Goal: Information Seeking & Learning: Understand process/instructions

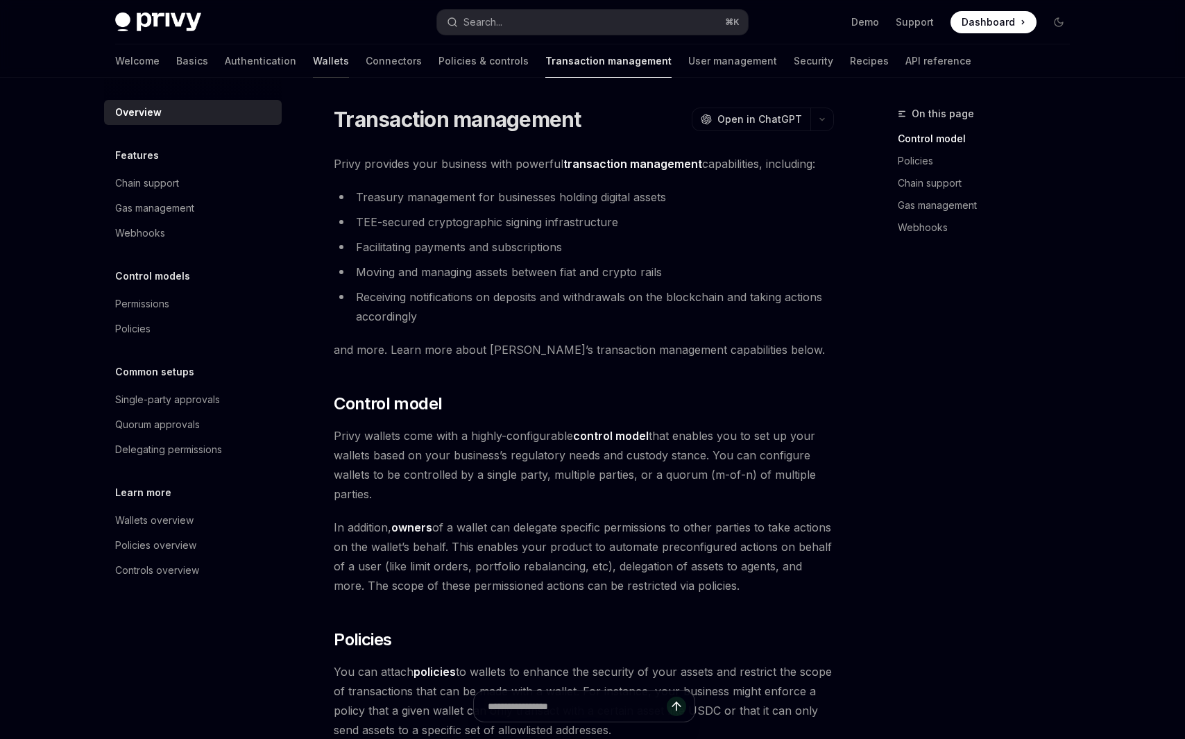
click at [313, 60] on link "Wallets" at bounding box center [331, 60] width 36 height 33
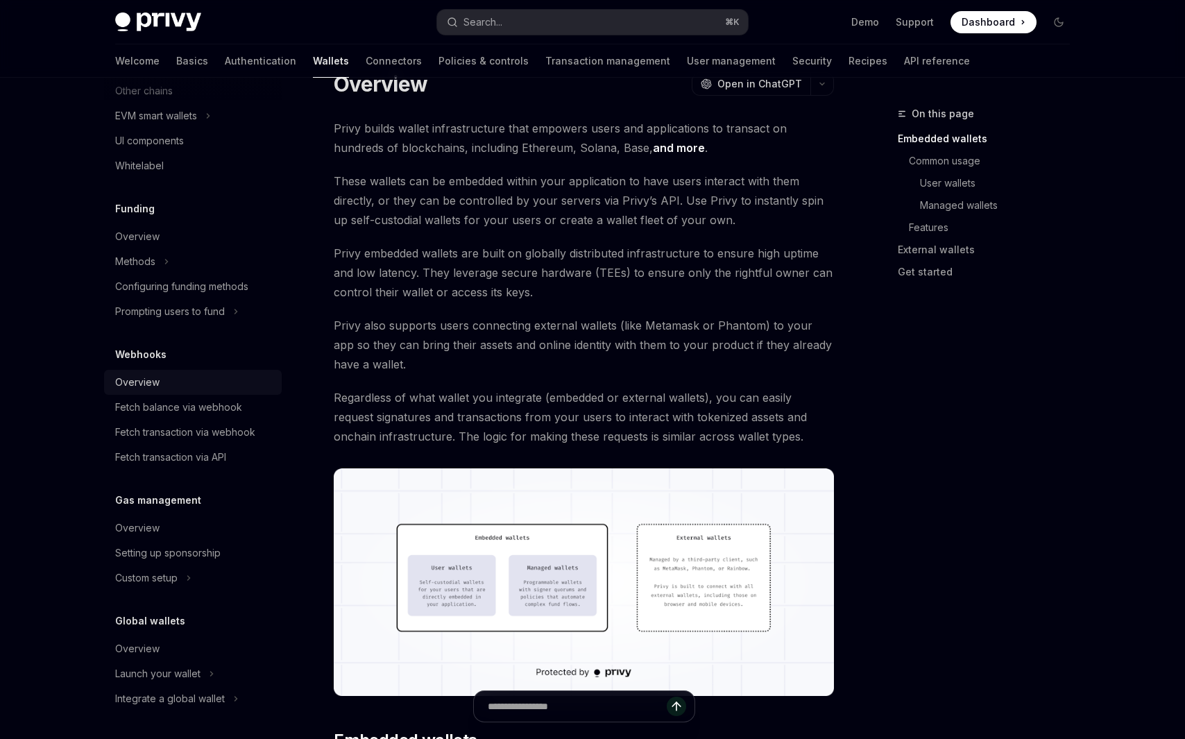
scroll to position [93, 0]
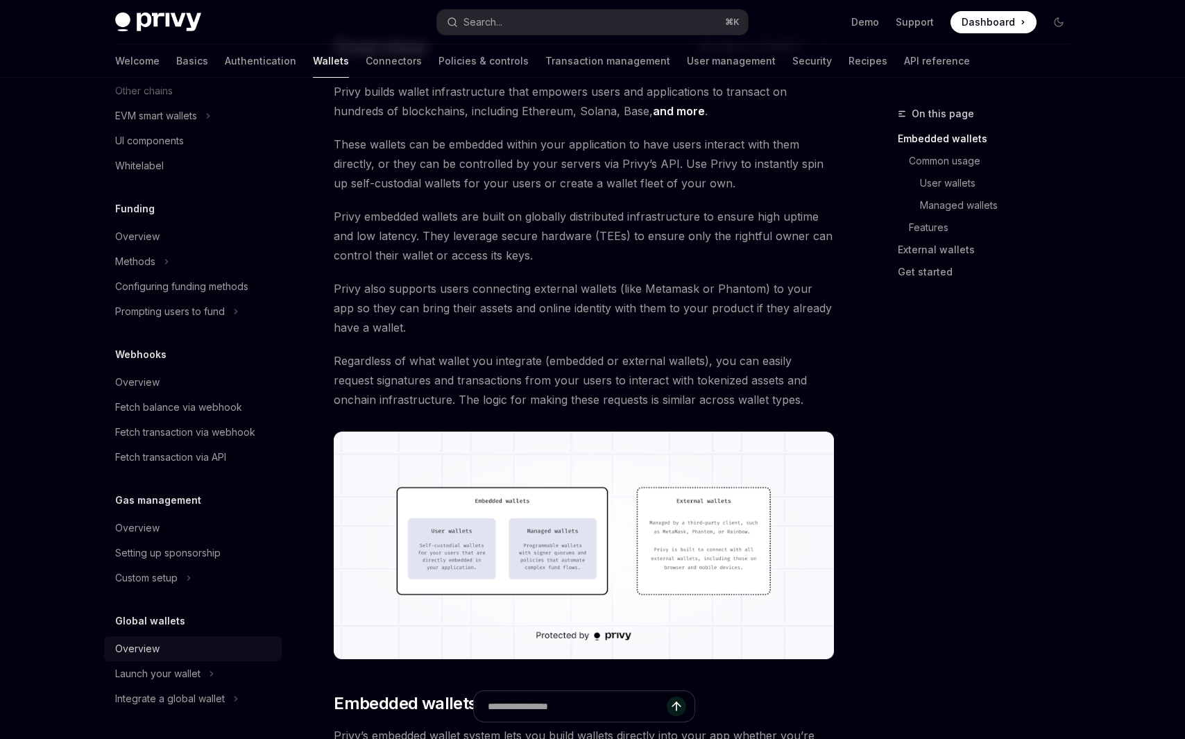
click at [155, 654] on div "Overview" at bounding box center [137, 649] width 44 height 17
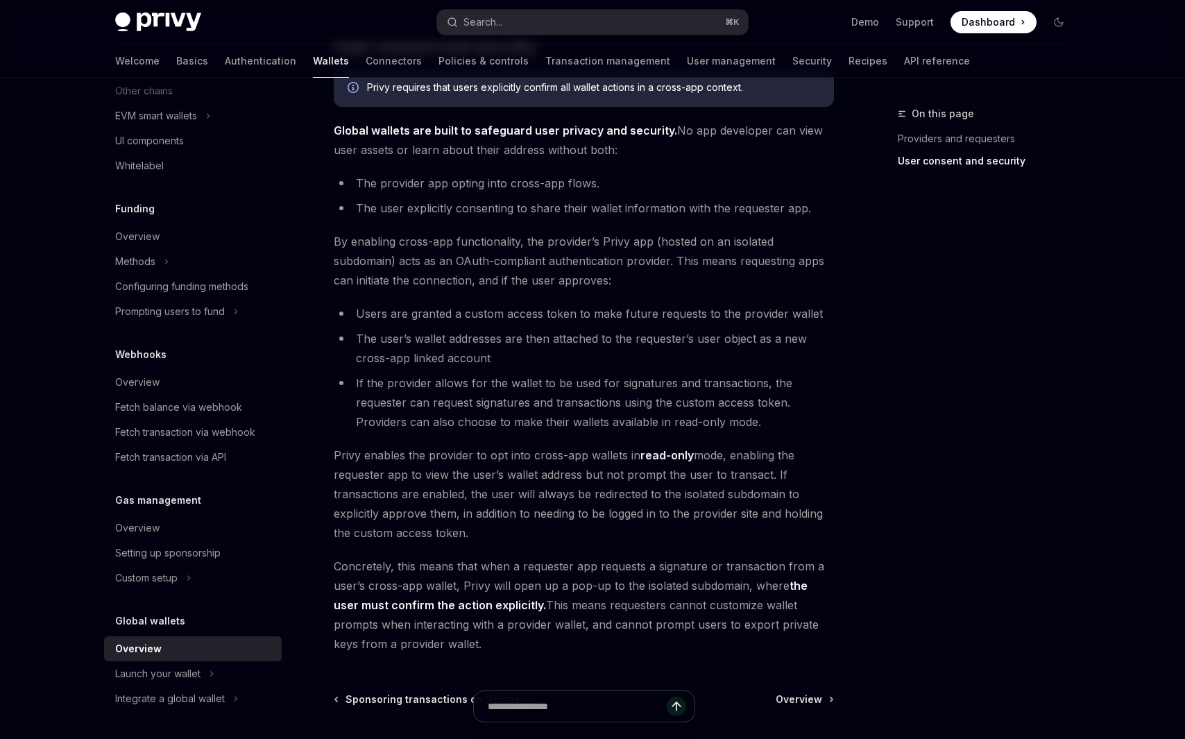
scroll to position [919, 0]
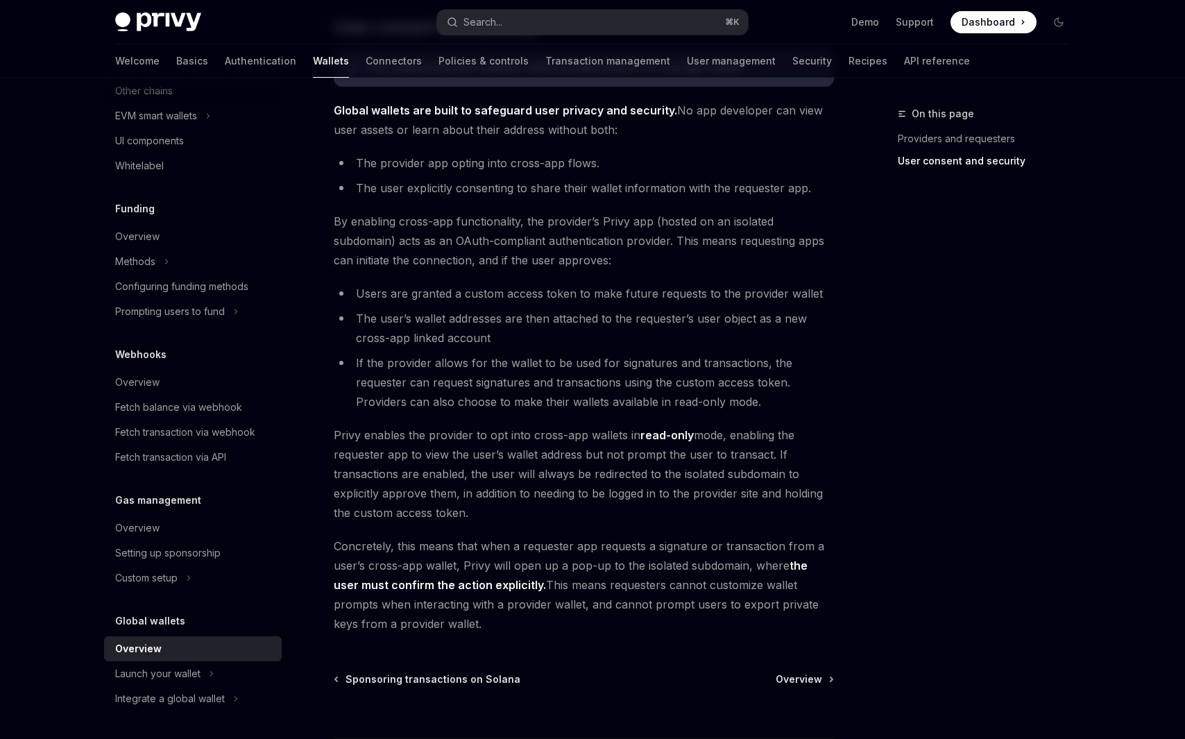
click at [255, 658] on link "Overview" at bounding box center [193, 648] width 178 height 25
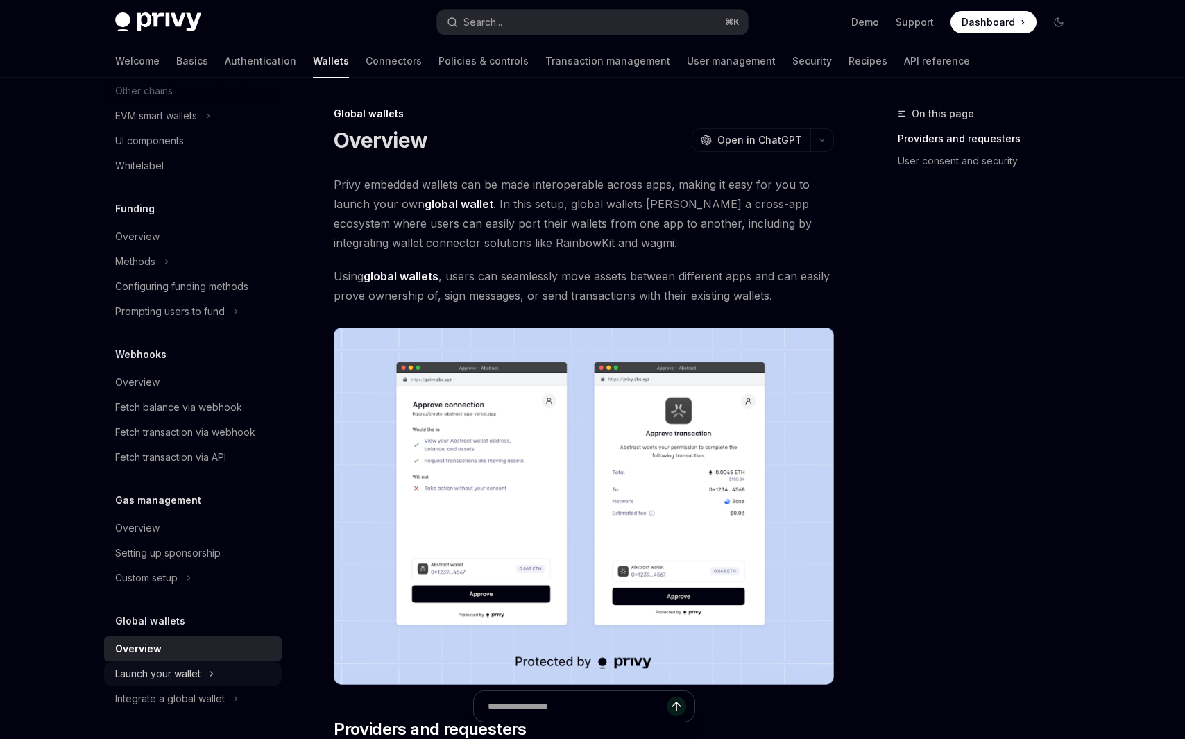
click at [229, 677] on button "Launch your wallet" at bounding box center [193, 673] width 178 height 25
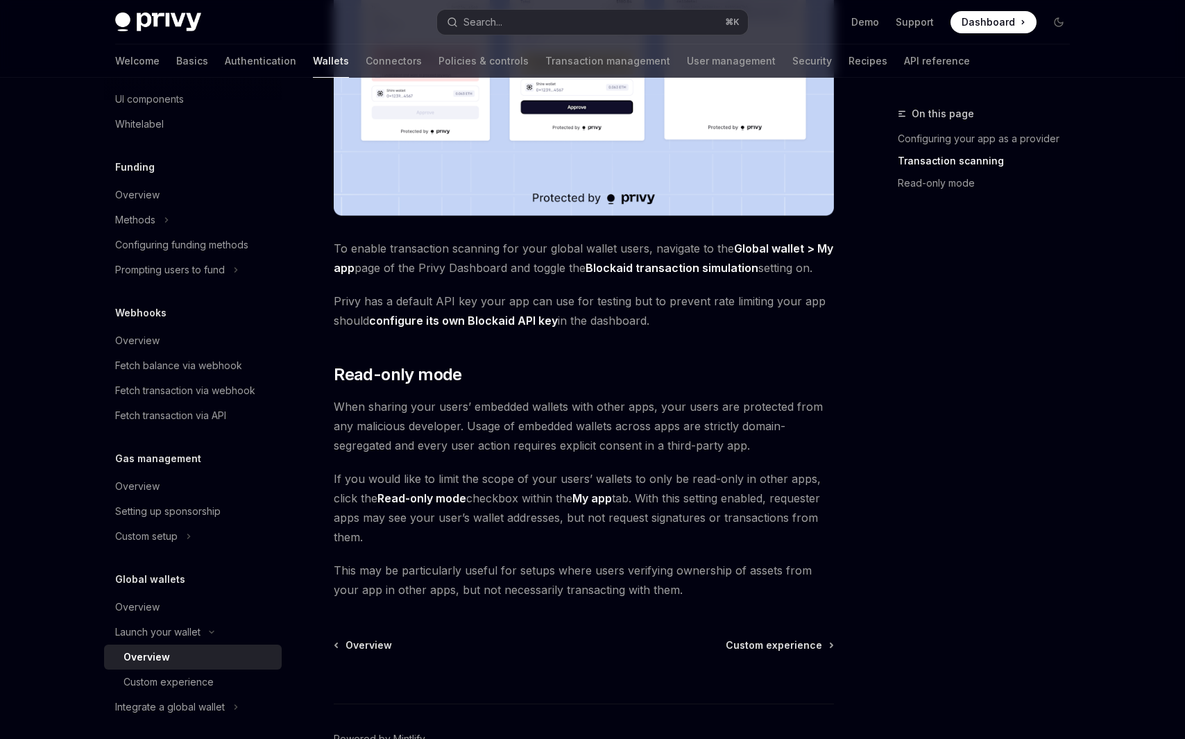
scroll to position [1051, 0]
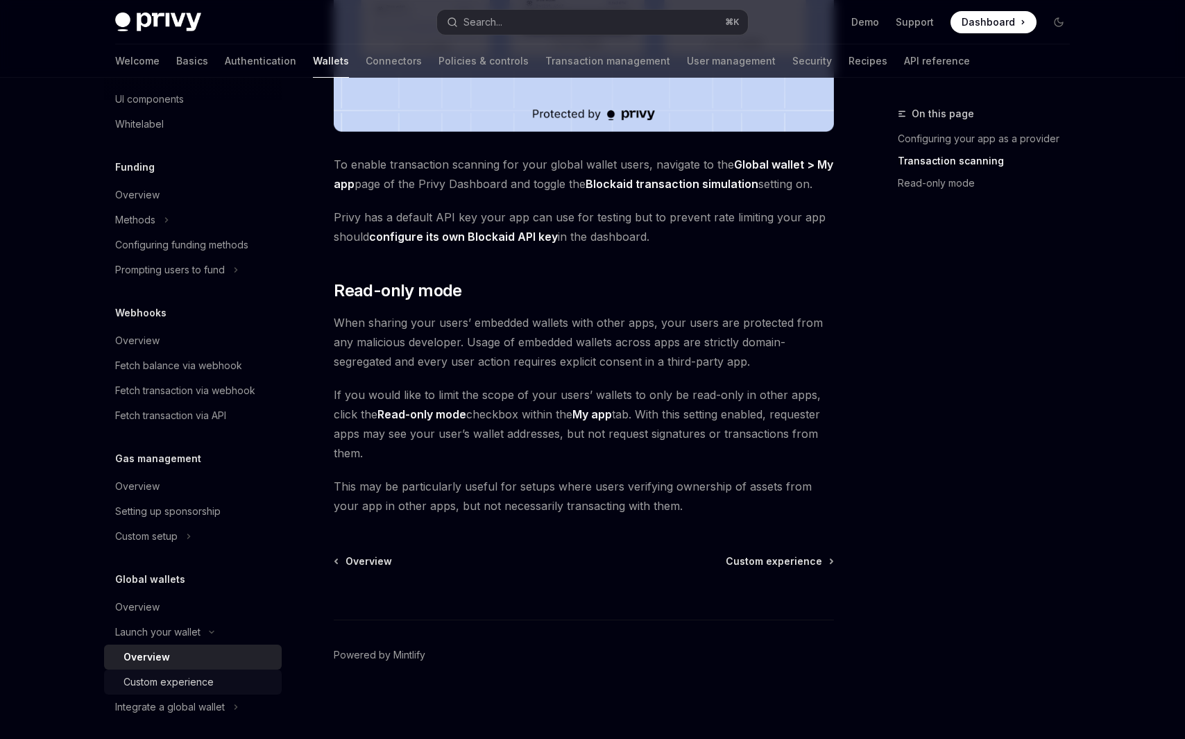
click at [231, 689] on div "Custom experience" at bounding box center [199, 682] width 150 height 17
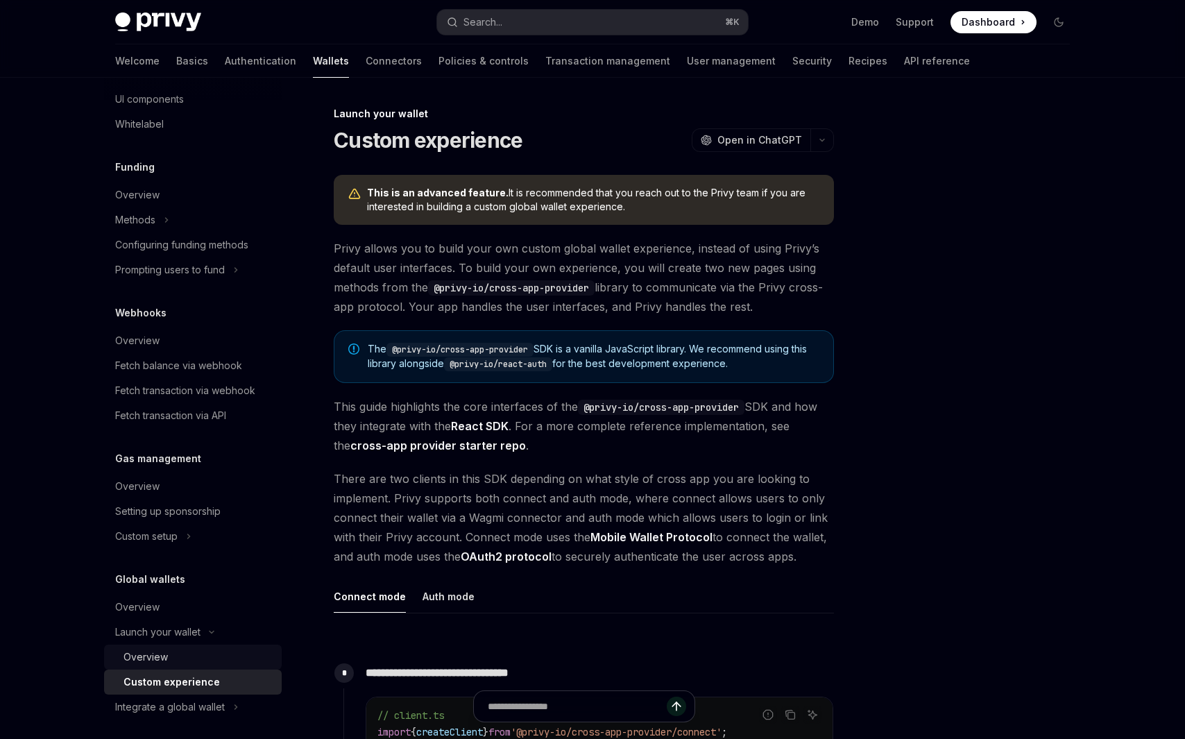
click at [230, 668] on link "Overview" at bounding box center [193, 657] width 178 height 25
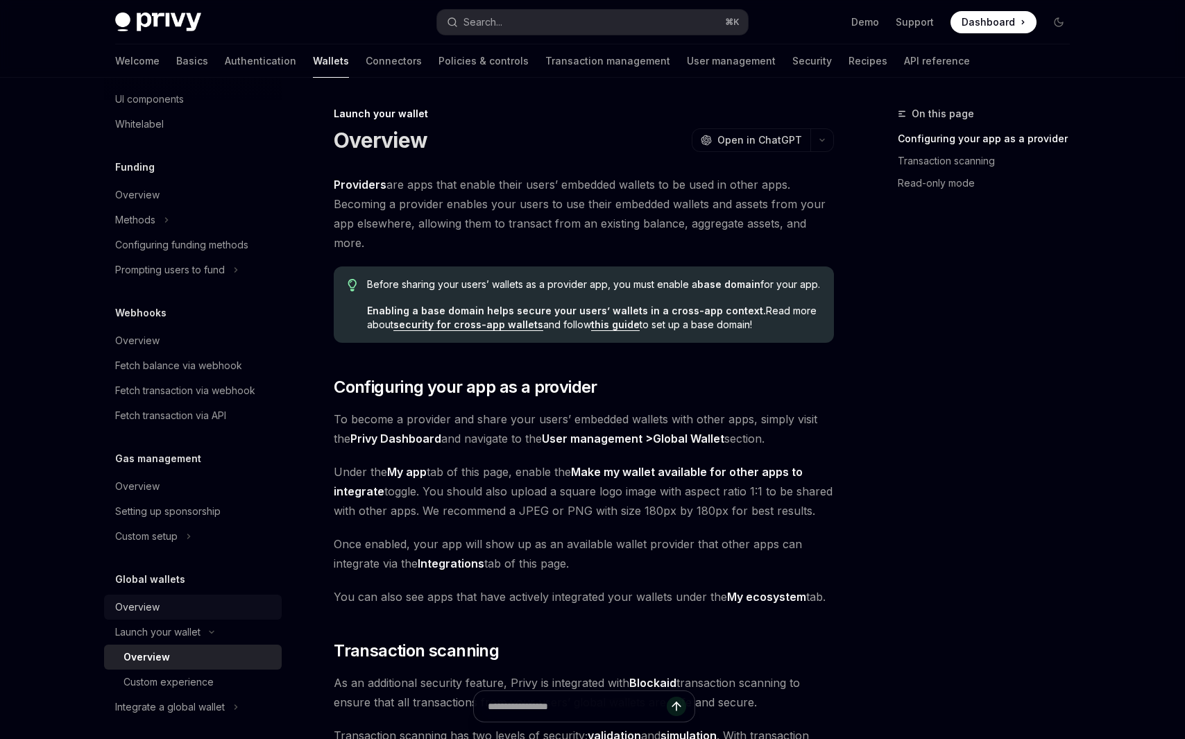
click at [236, 613] on div "Overview" at bounding box center [194, 607] width 158 height 17
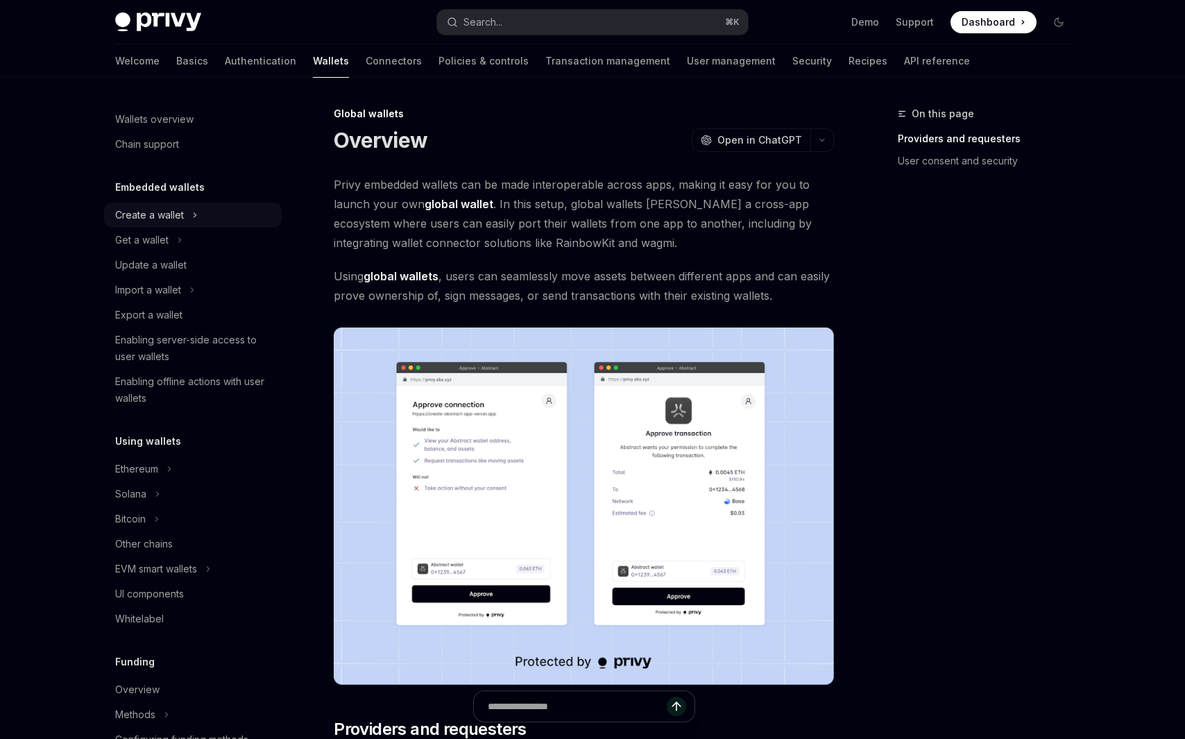
click at [174, 212] on div "Create a wallet" at bounding box center [149, 215] width 69 height 17
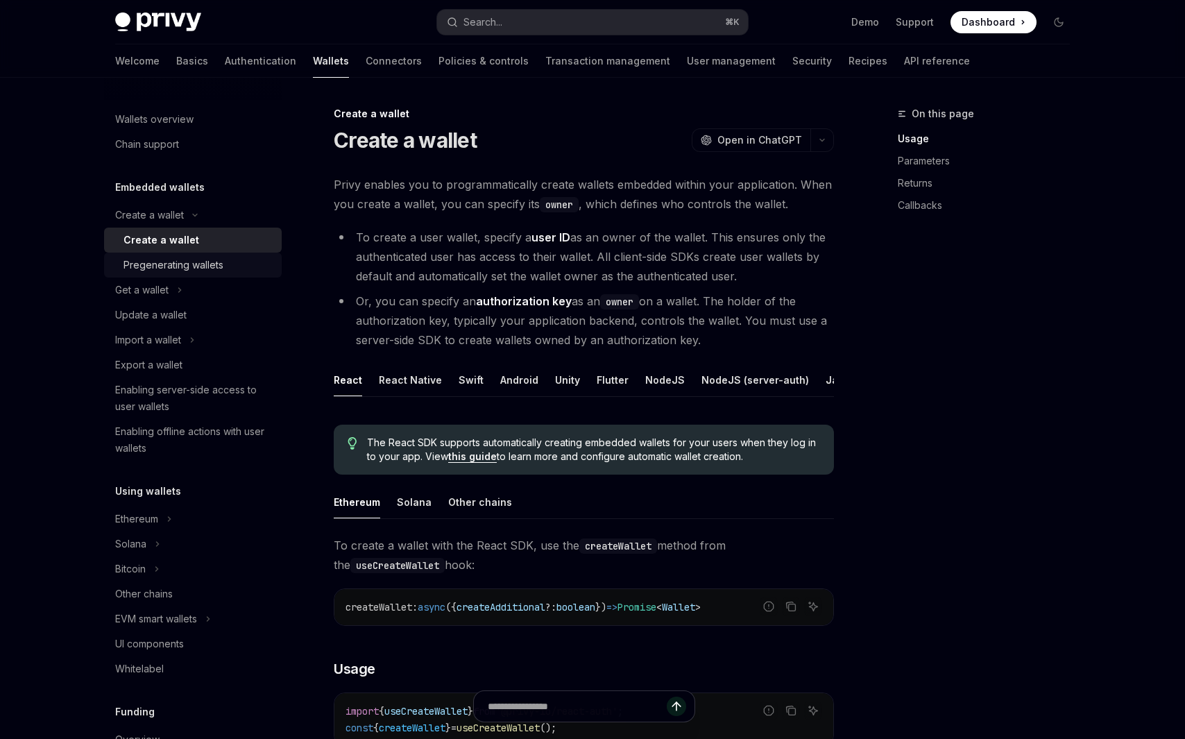
click at [175, 254] on link "Pregenerating wallets" at bounding box center [193, 265] width 178 height 25
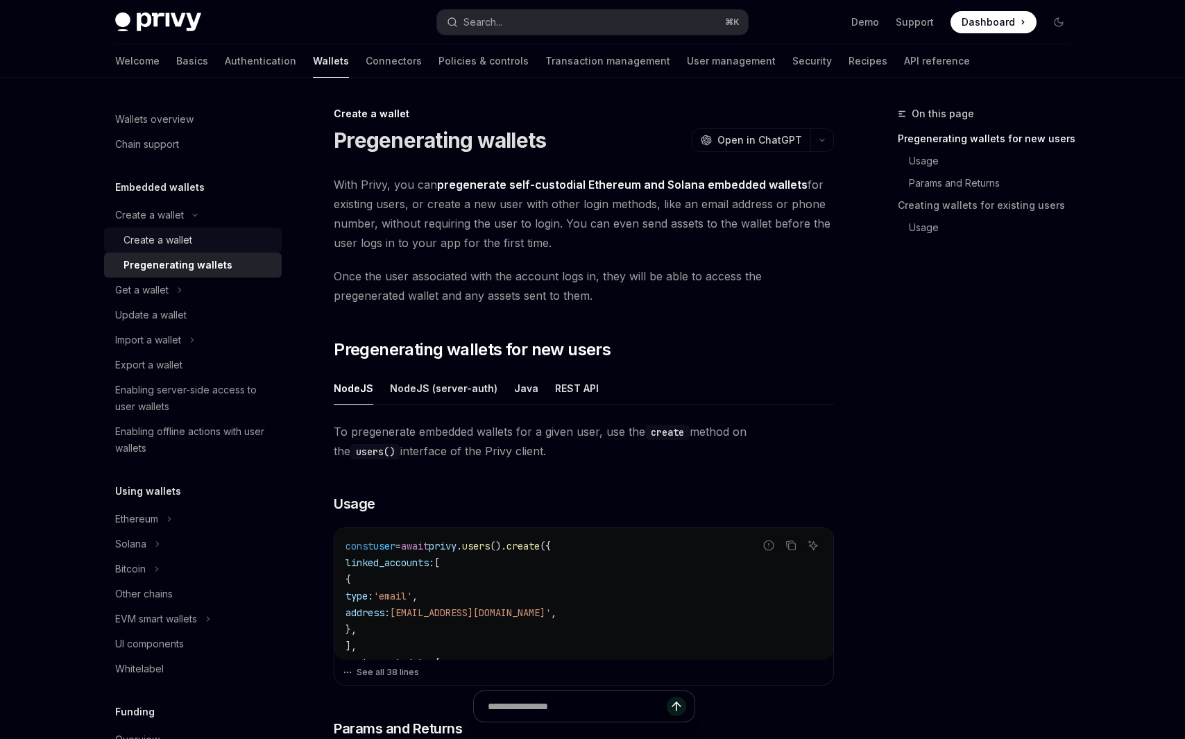
click at [178, 246] on div "Create a wallet" at bounding box center [158, 240] width 69 height 17
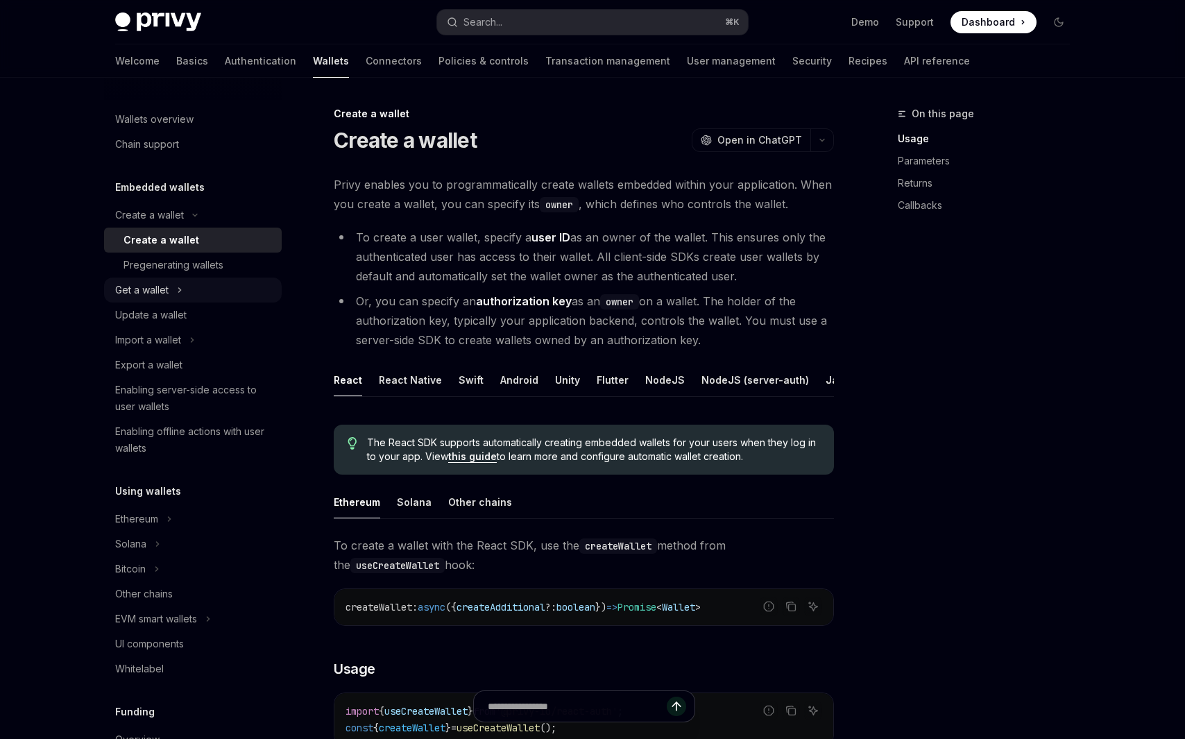
click at [178, 292] on icon "Toggle Get a wallet section" at bounding box center [180, 290] width 6 height 17
type textarea "*"
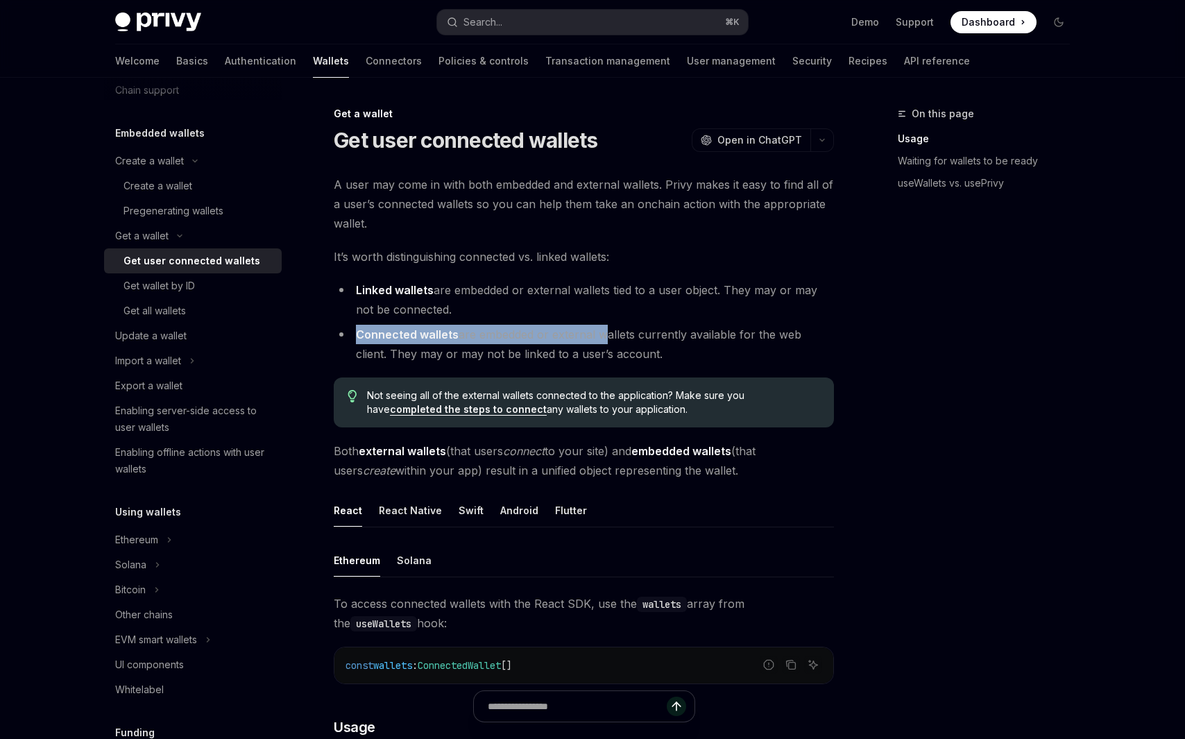
drag, startPoint x: 355, startPoint y: 332, endPoint x: 601, endPoint y: 341, distance: 245.9
click at [601, 341] on li "Connected wallets are embedded or external wallets currently available for the …" at bounding box center [584, 344] width 500 height 39
click at [614, 345] on li "Connected wallets are embedded or external wallets currently available for the …" at bounding box center [584, 344] width 500 height 39
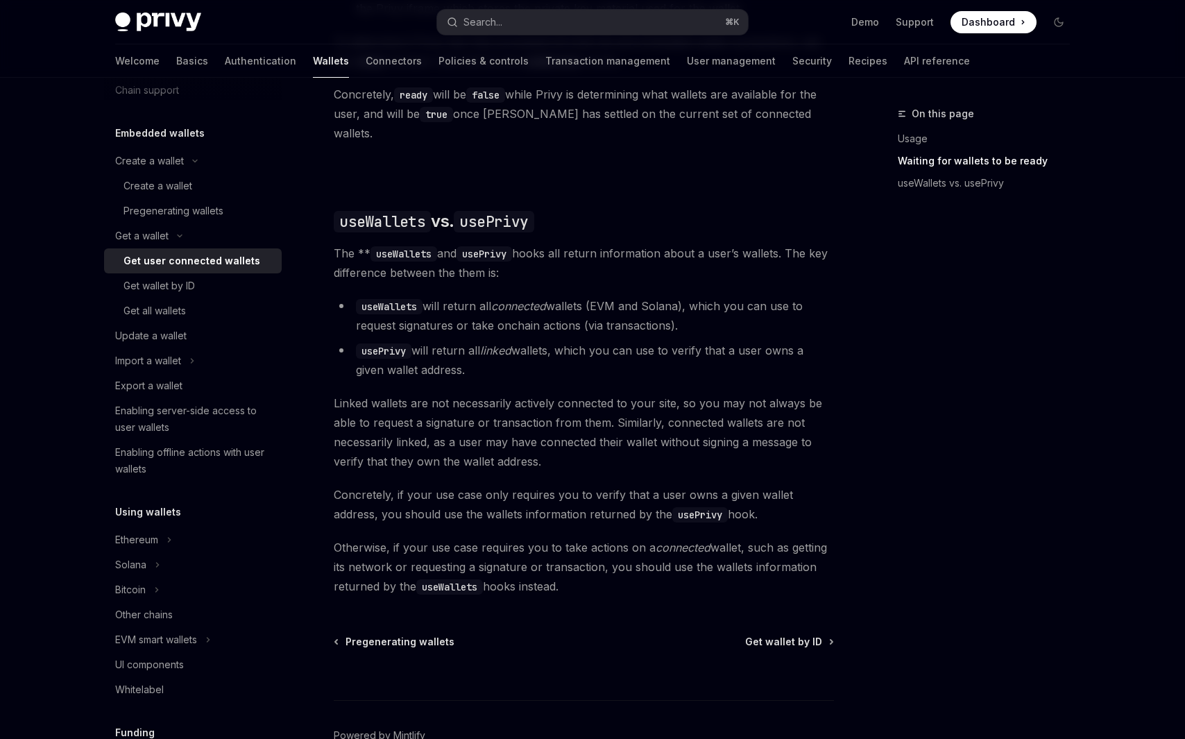
scroll to position [1012, 0]
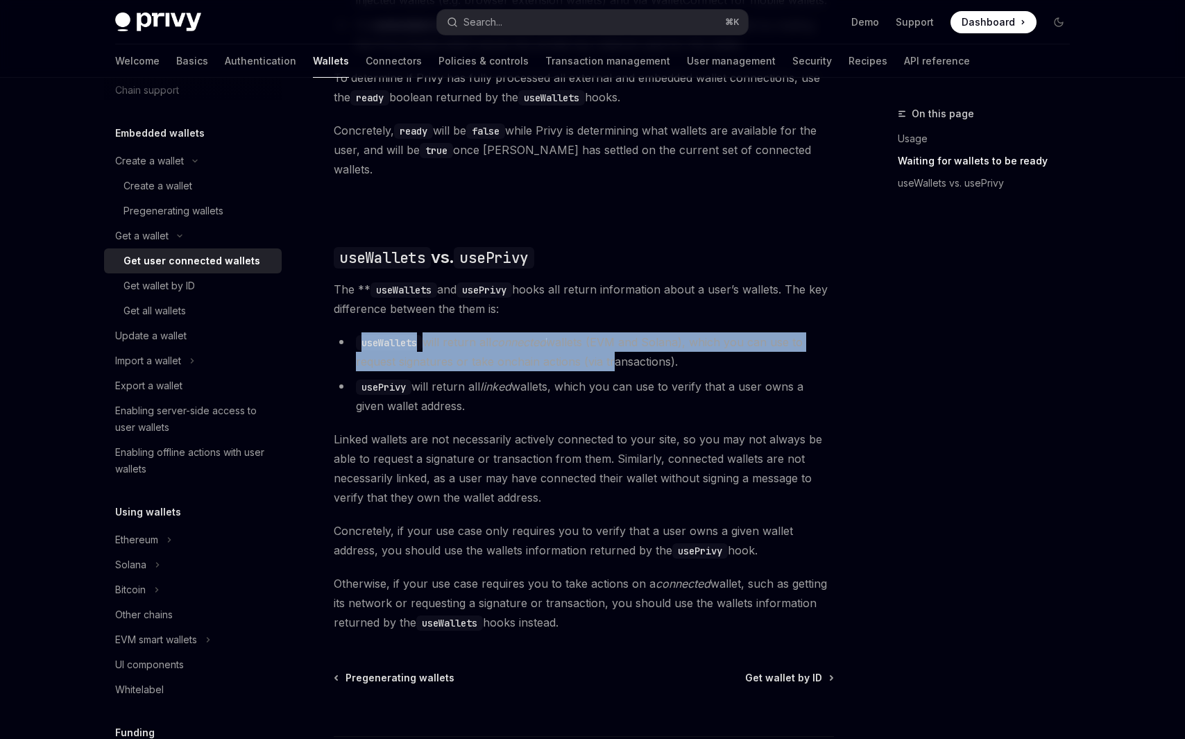
drag, startPoint x: 360, startPoint y: 321, endPoint x: 609, endPoint y: 339, distance: 249.8
click at [609, 339] on li "useWallets will return all connected wallets (EVM and Solana), which you can us…" at bounding box center [584, 351] width 500 height 39
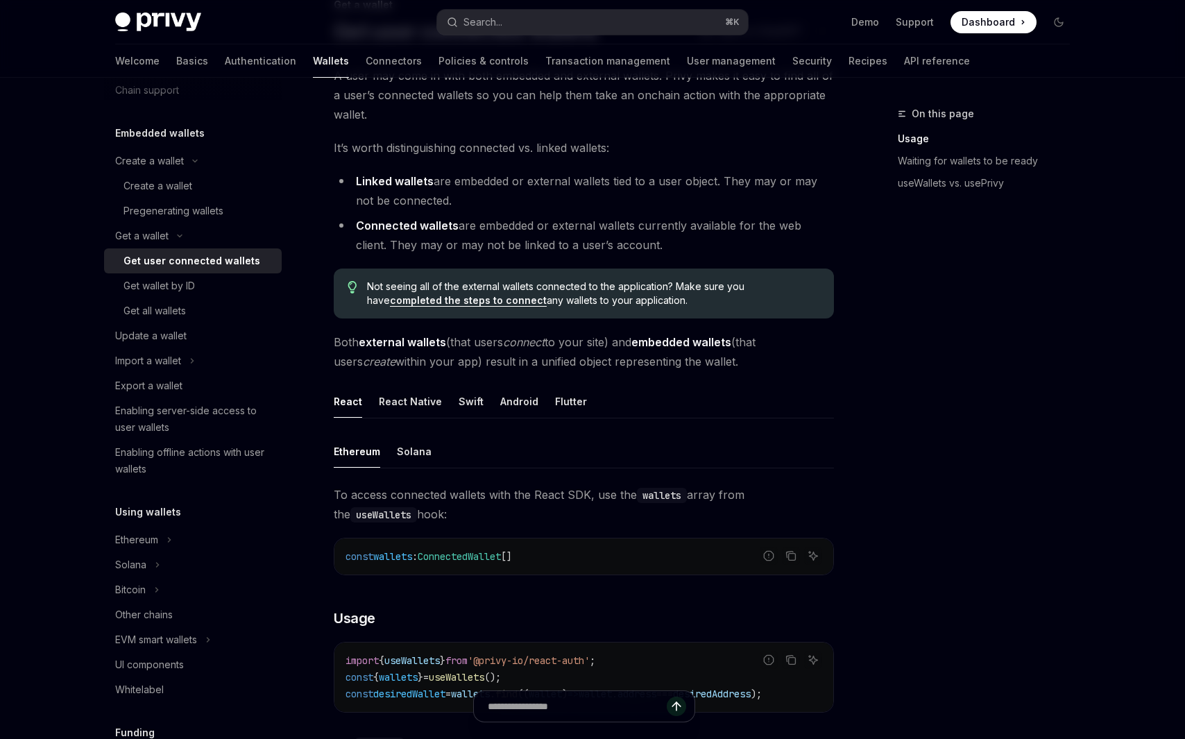
scroll to position [108, 0]
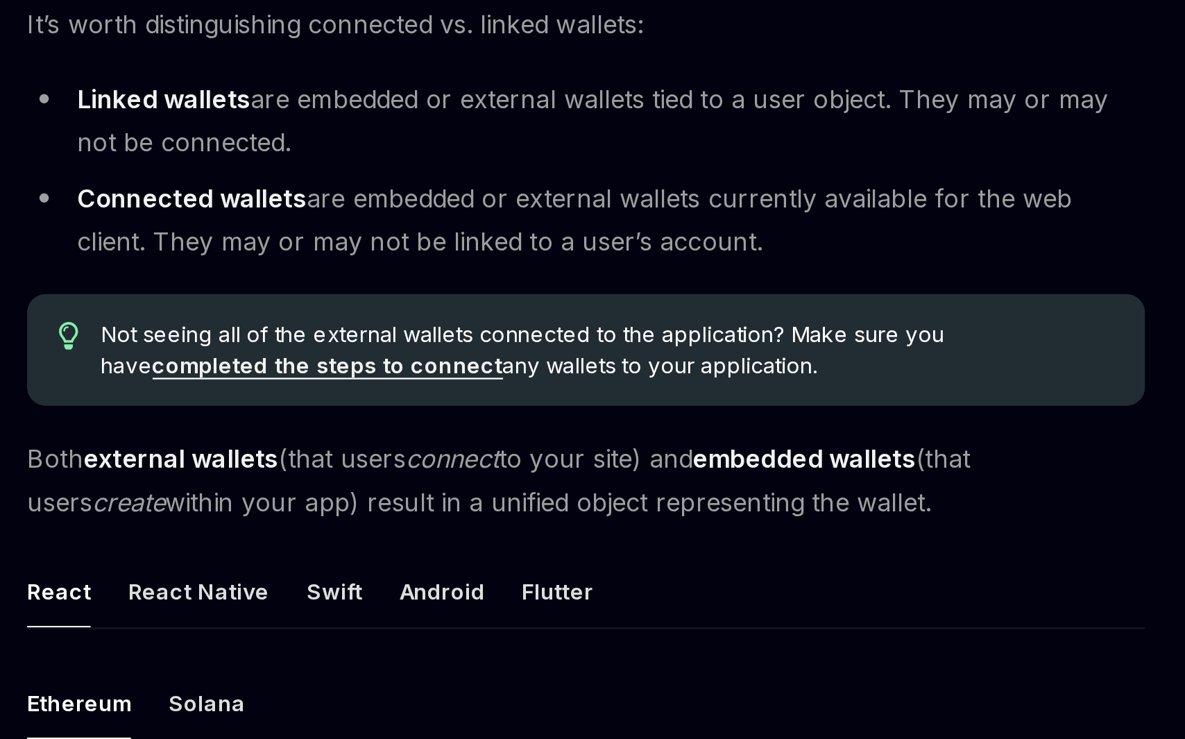
drag, startPoint x: 450, startPoint y: 226, endPoint x: 659, endPoint y: 251, distance: 211.1
click at [659, 251] on li "Connected wallets are embedded or external wallets currently available for the …" at bounding box center [584, 236] width 500 height 39
drag, startPoint x: 430, startPoint y: 222, endPoint x: 546, endPoint y: 222, distance: 115.2
click at [546, 222] on li "Connected wallets are embedded or external wallets currently available for the …" at bounding box center [584, 236] width 500 height 39
drag, startPoint x: 652, startPoint y: 246, endPoint x: 373, endPoint y: 225, distance: 279.8
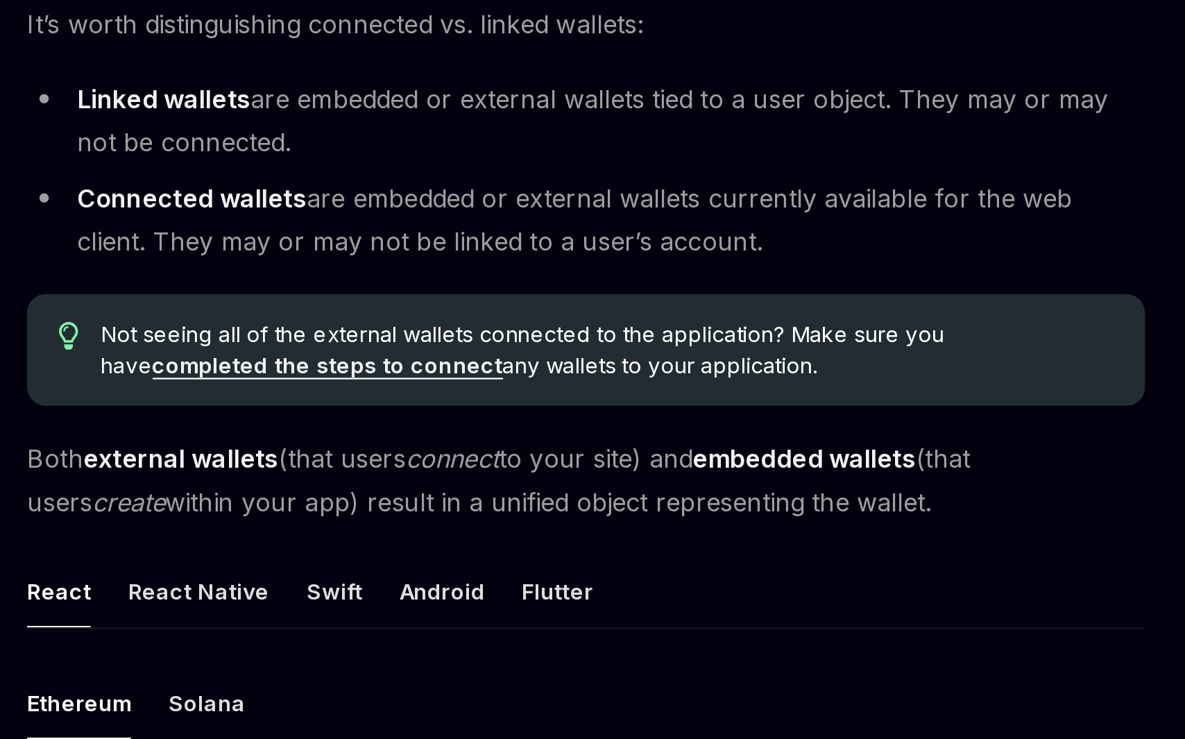
click at [373, 225] on li "Connected wallets are embedded or external wallets currently available for the …" at bounding box center [584, 236] width 500 height 39
click at [373, 225] on strong "Connected wallets" at bounding box center [407, 227] width 103 height 14
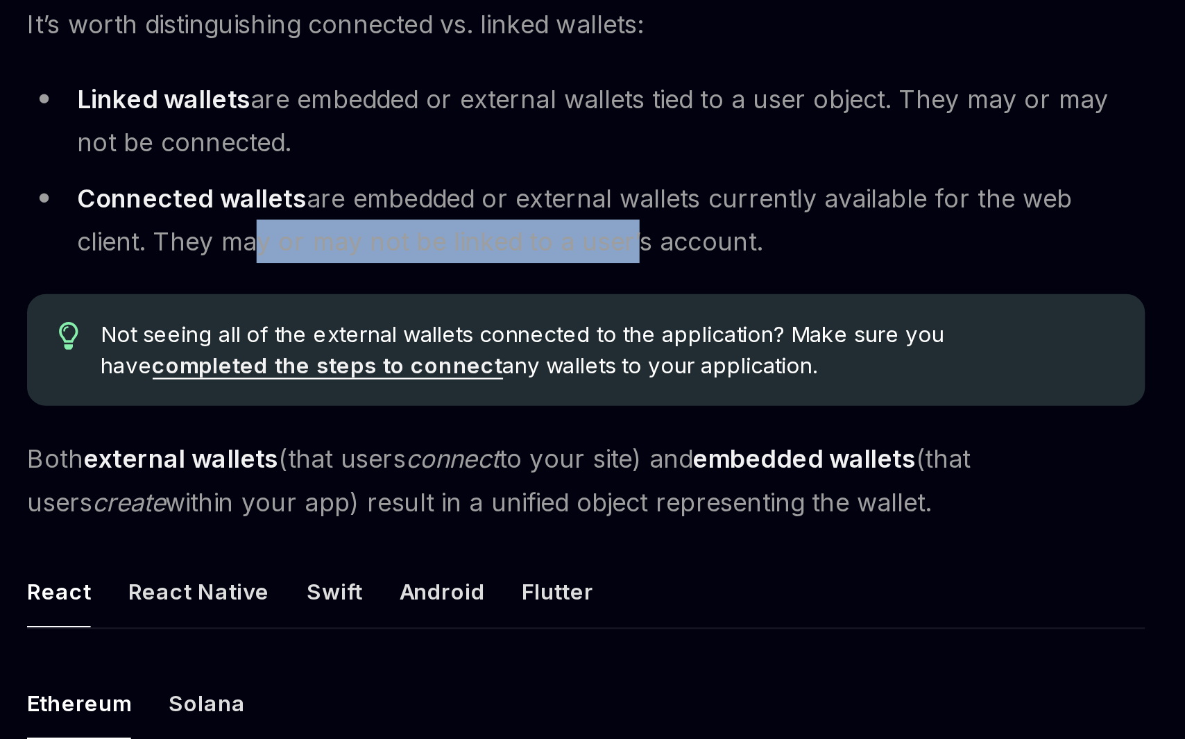
drag, startPoint x: 394, startPoint y: 244, endPoint x: 566, endPoint y: 248, distance: 172.2
click at [566, 248] on li "Connected wallets are embedded or external wallets currently available for the …" at bounding box center [584, 236] width 500 height 39
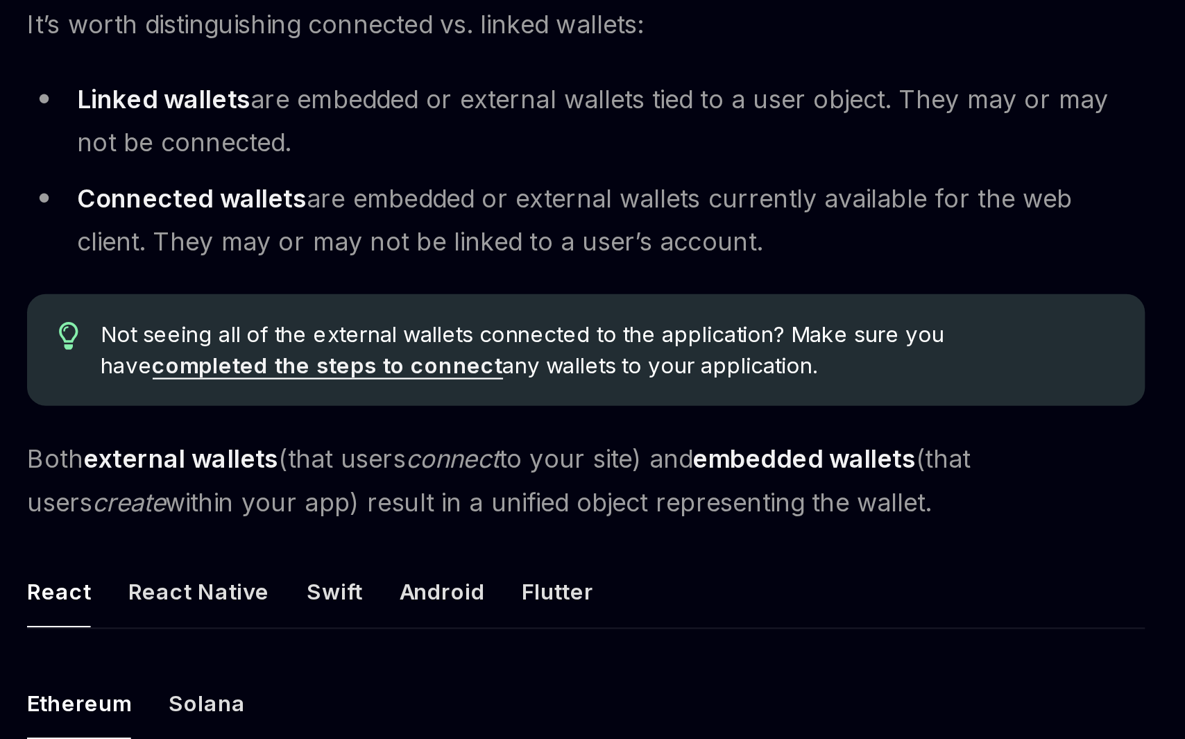
click at [489, 246] on li "Connected wallets are embedded or external wallets currently available for the …" at bounding box center [584, 236] width 500 height 39
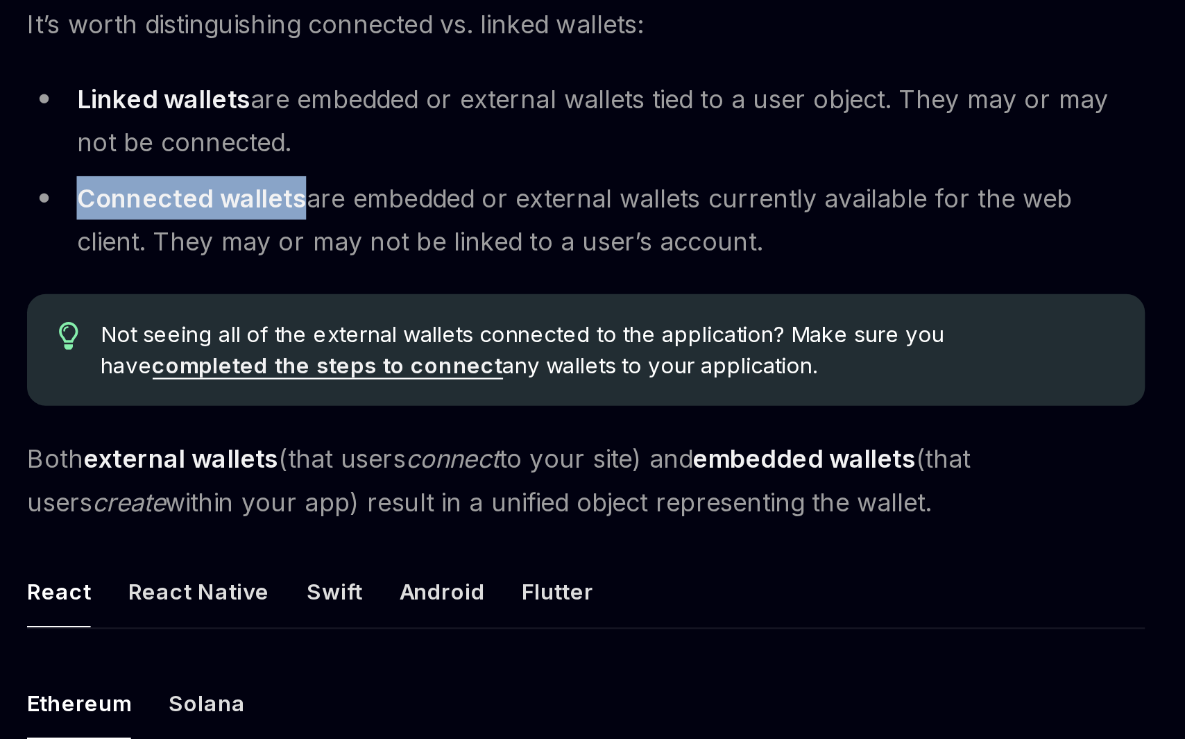
drag, startPoint x: 355, startPoint y: 226, endPoint x: 456, endPoint y: 229, distance: 101.4
click at [456, 229] on li "Connected wallets are embedded or external wallets currently available for the …" at bounding box center [584, 236] width 500 height 39
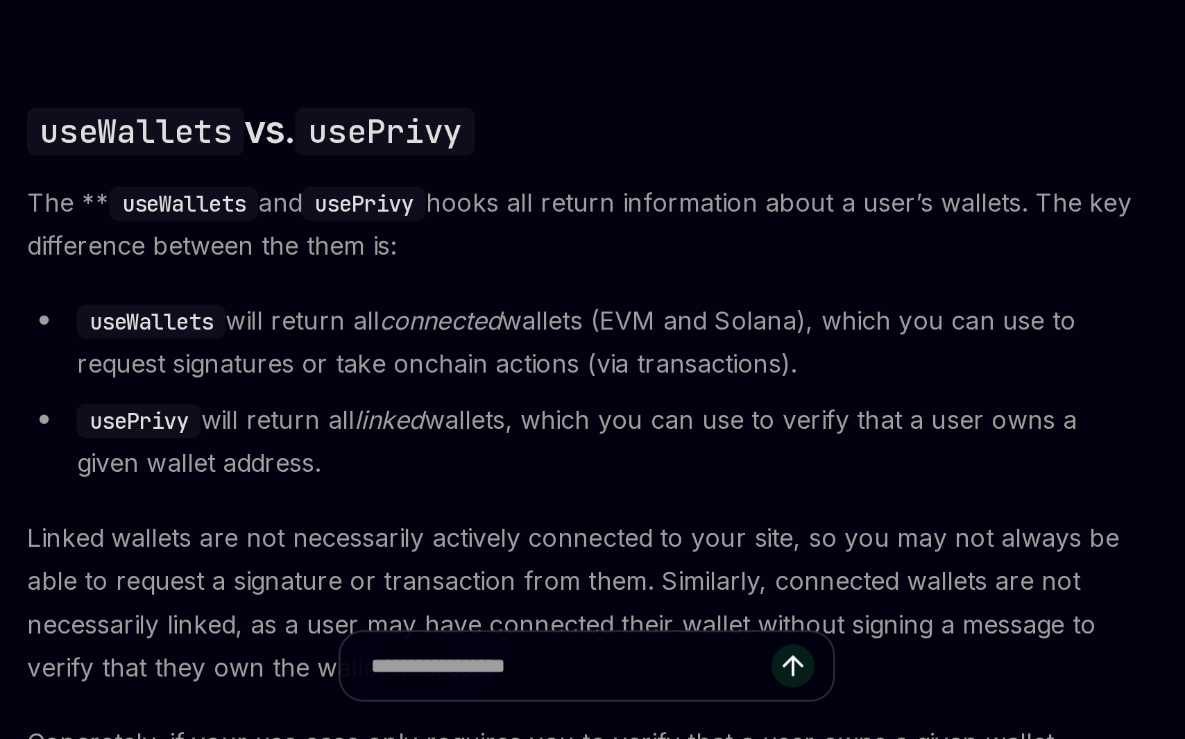
scroll to position [816, 0]
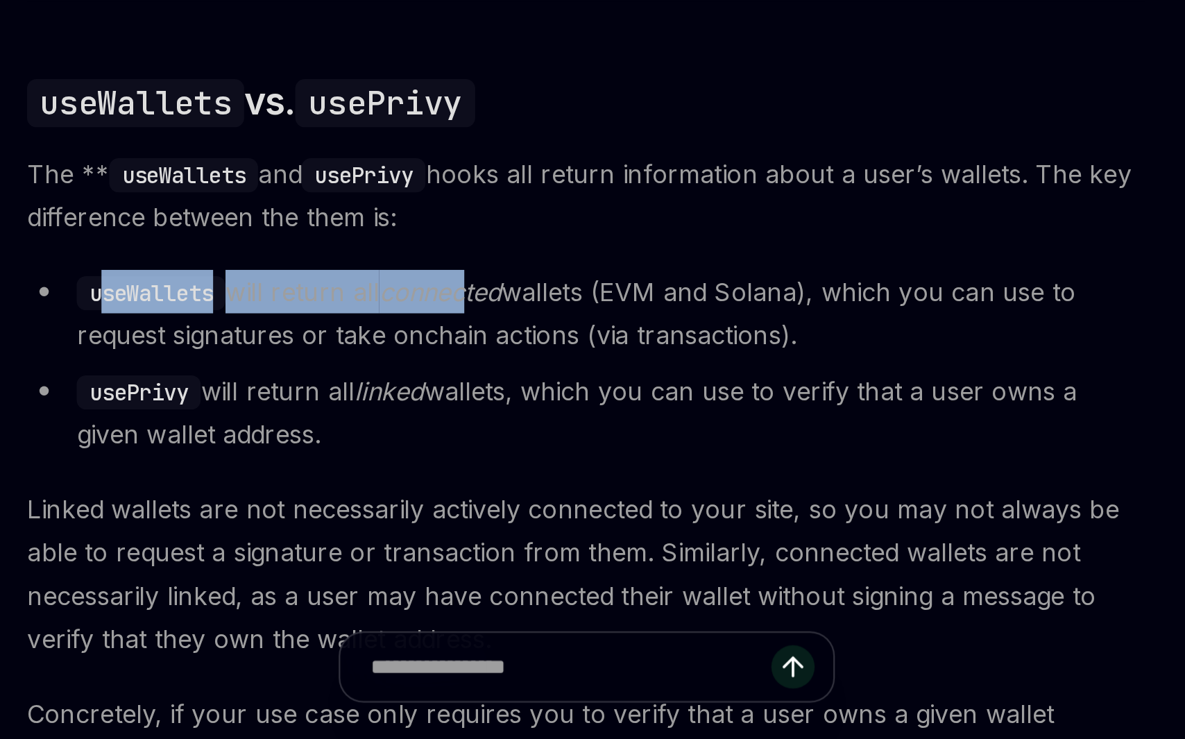
drag, startPoint x: 365, startPoint y: 526, endPoint x: 532, endPoint y: 525, distance: 166.6
click at [534, 529] on li "useWallets will return all connected wallets (EVM and Solana), which you can us…" at bounding box center [584, 548] width 500 height 39
click at [532, 532] on em "connected" at bounding box center [518, 539] width 55 height 14
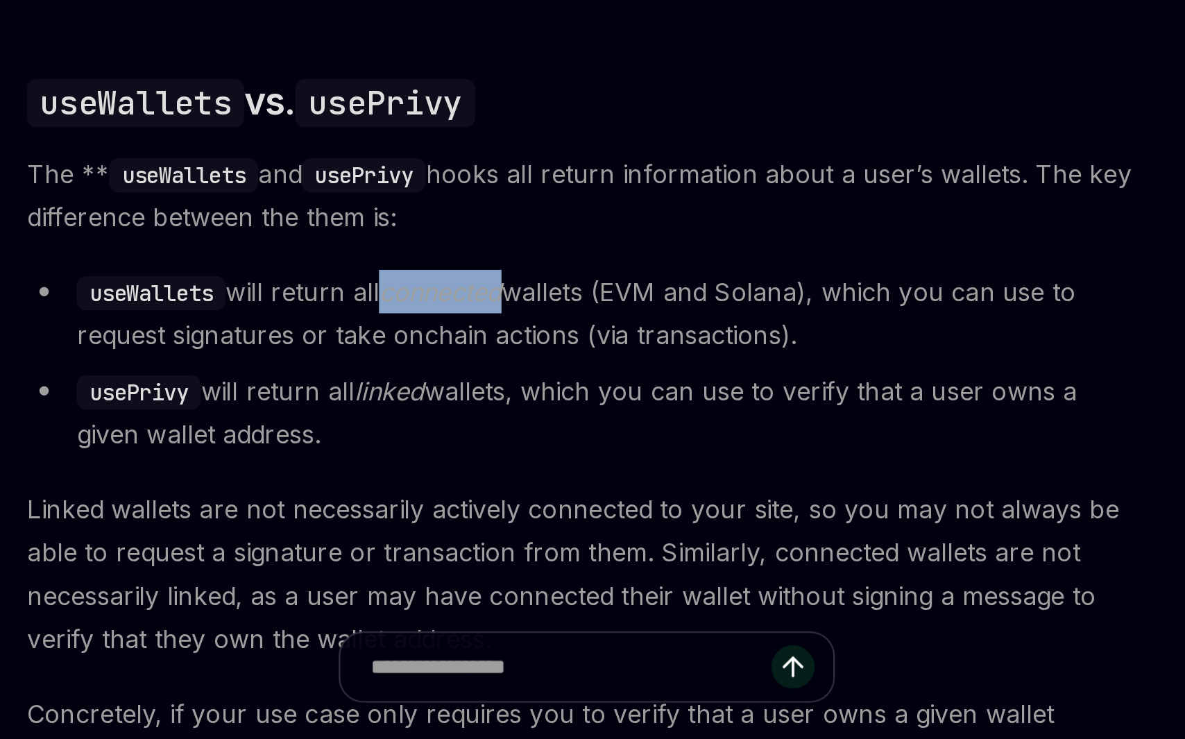
click at [532, 532] on em "connected" at bounding box center [518, 539] width 55 height 14
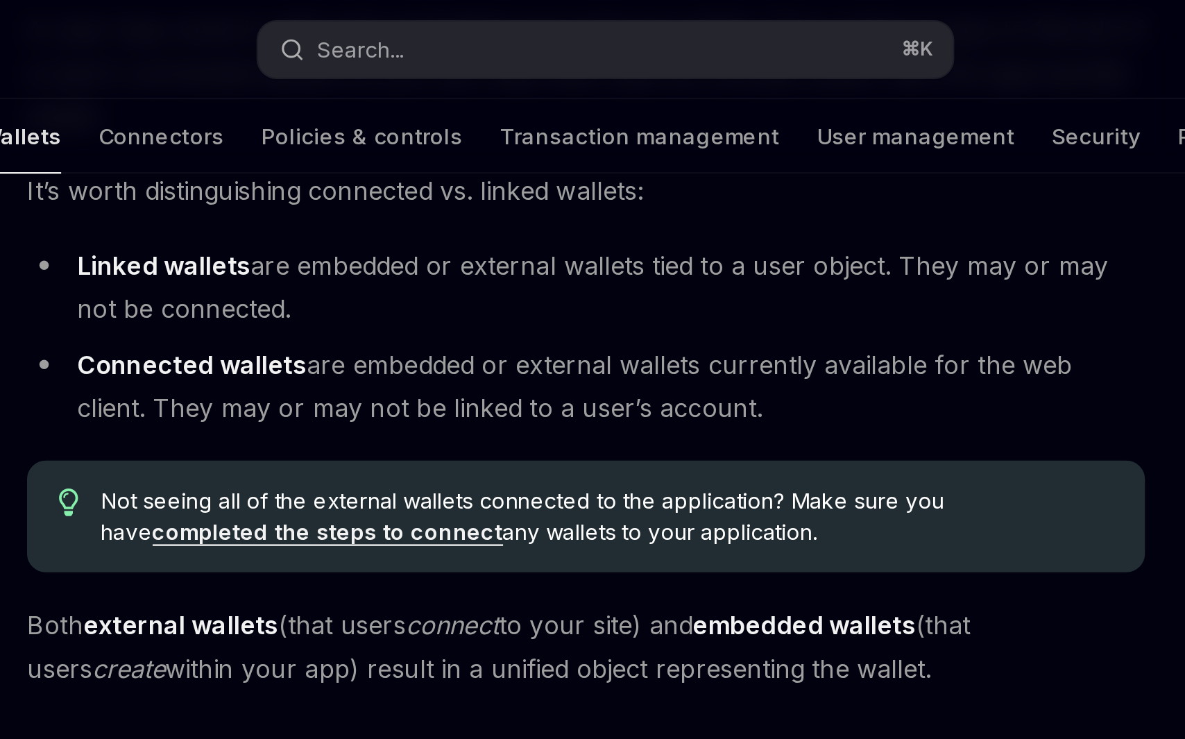
scroll to position [163, 0]
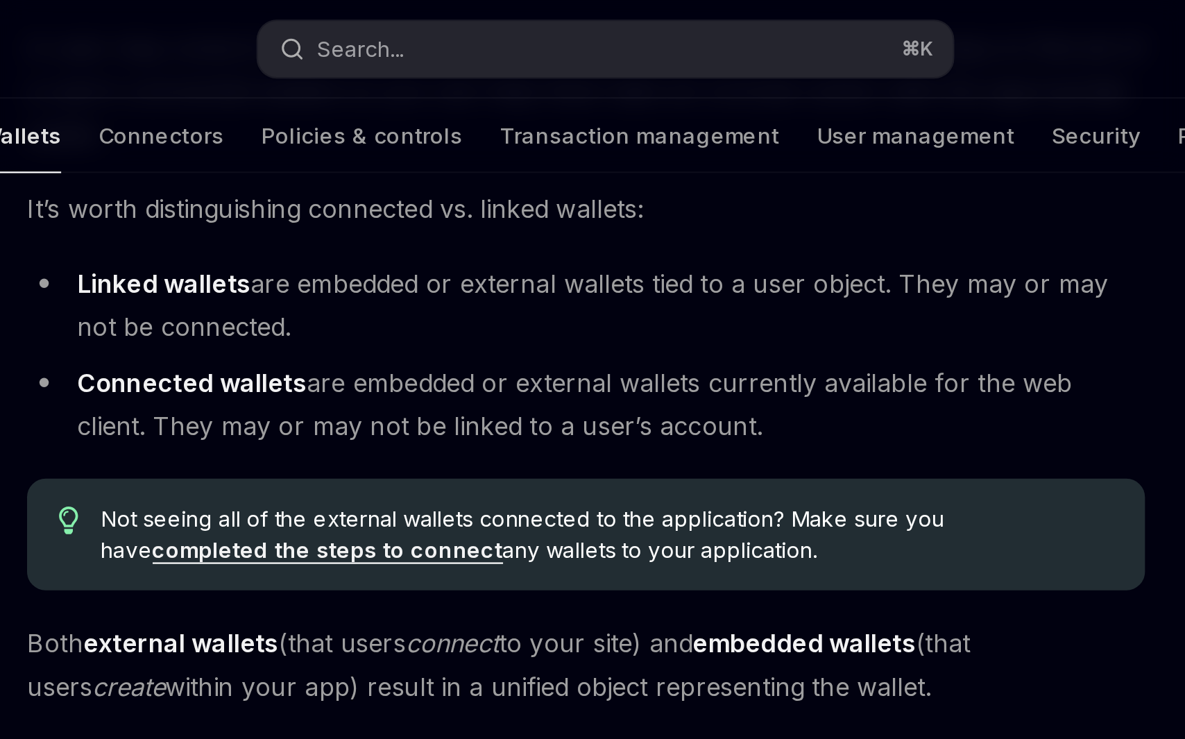
drag, startPoint x: 448, startPoint y: 191, endPoint x: 531, endPoint y: 192, distance: 83.3
click at [531, 192] on li "Connected wallets are embedded or external wallets currently available for the …" at bounding box center [584, 181] width 500 height 39
drag, startPoint x: 461, startPoint y: 194, endPoint x: 530, endPoint y: 194, distance: 69.4
click at [530, 194] on li "Connected wallets are embedded or external wallets currently available for the …" at bounding box center [584, 181] width 500 height 39
click at [487, 191] on li "Connected wallets are embedded or external wallets currently available for the …" at bounding box center [584, 181] width 500 height 39
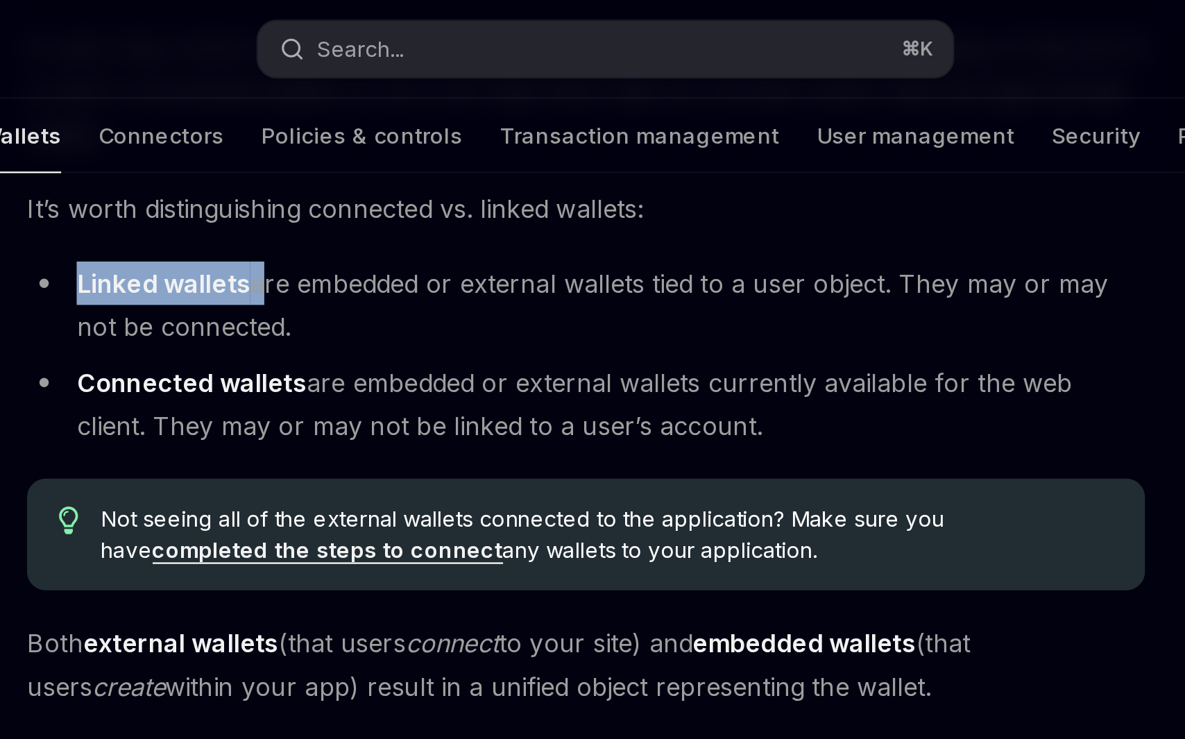
drag, startPoint x: 435, startPoint y: 128, endPoint x: 358, endPoint y: 134, distance: 77.3
click at [359, 134] on li "Linked wallets are embedded or external wallets tied to a user object. They may…" at bounding box center [584, 136] width 500 height 39
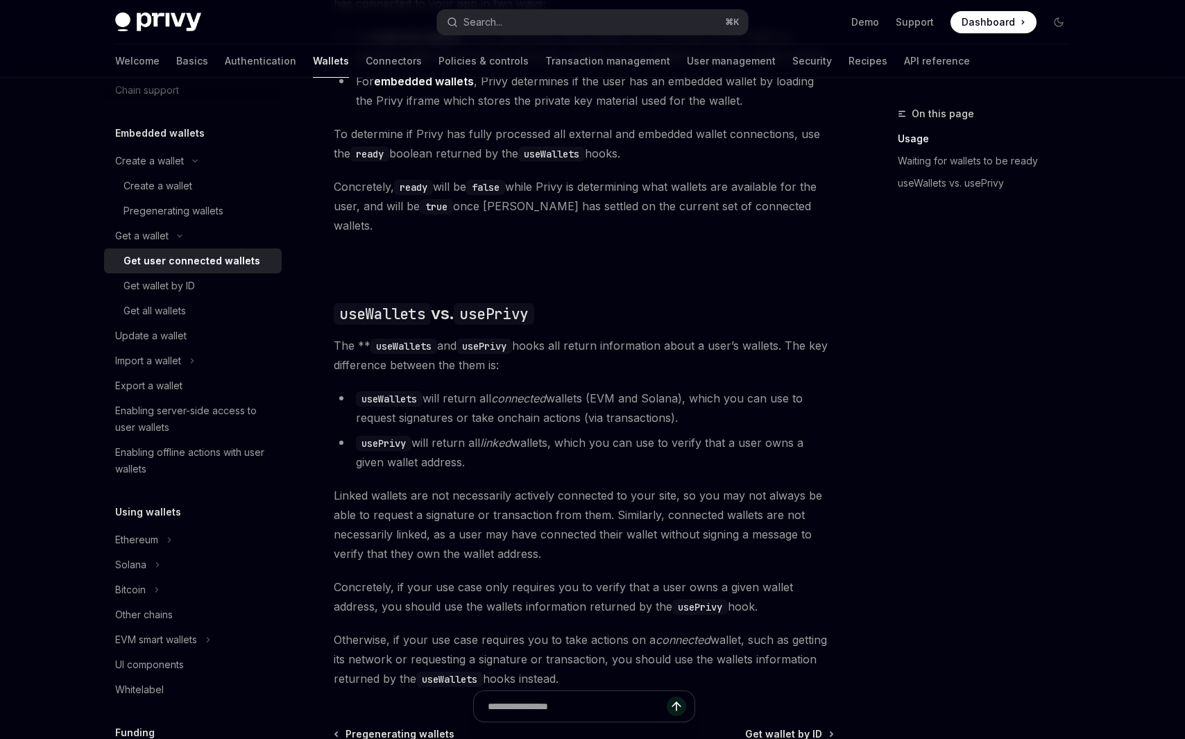
scroll to position [963, 0]
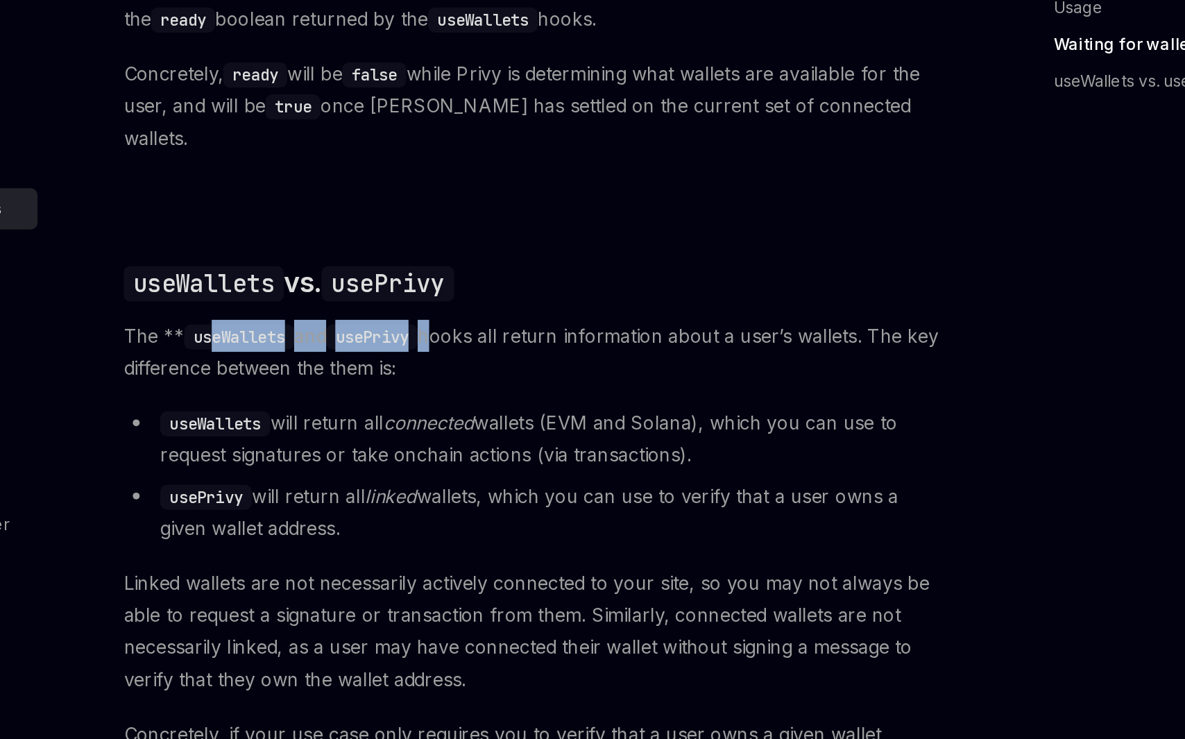
drag, startPoint x: 385, startPoint y: 320, endPoint x: 527, endPoint y: 326, distance: 141.7
click at [527, 328] on span "The ** useWallets and usePrivy hooks all return information about a user’s wall…" at bounding box center [584, 347] width 500 height 39
click at [573, 328] on span "The ** useWallets and usePrivy hooks all return information about a user’s wall…" at bounding box center [584, 347] width 500 height 39
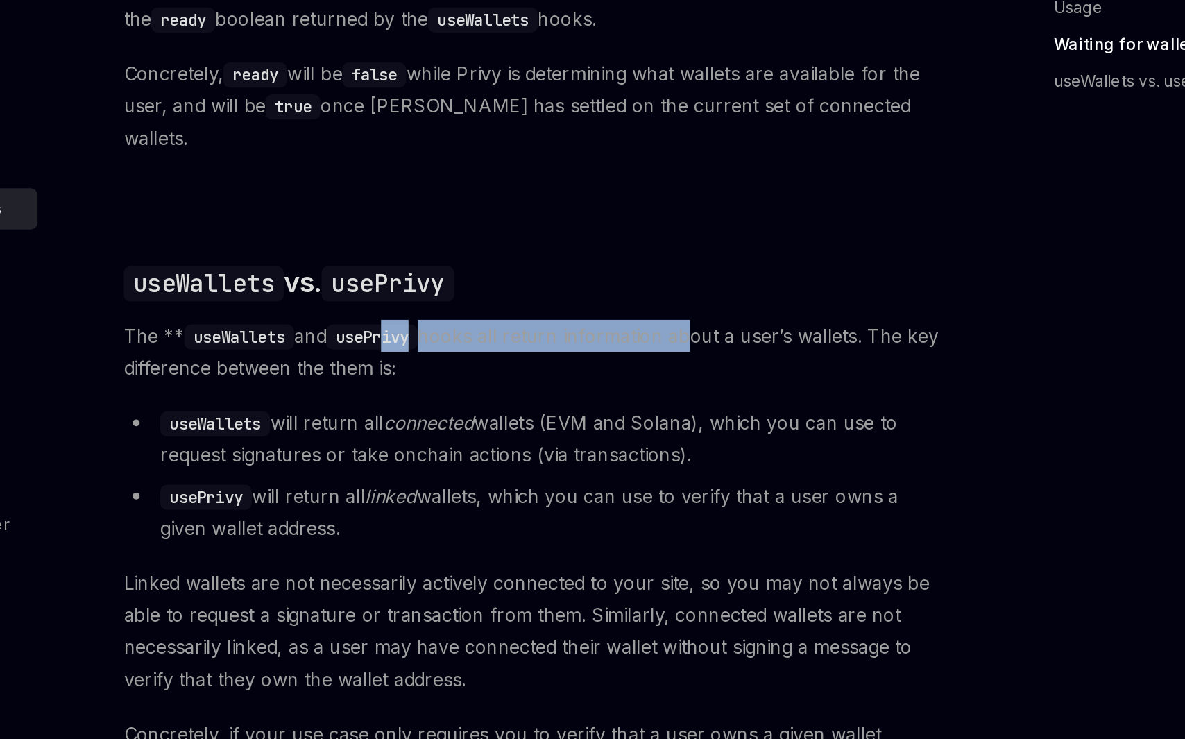
drag, startPoint x: 500, startPoint y: 317, endPoint x: 679, endPoint y: 321, distance: 178.4
click at [679, 328] on span "The ** useWallets and usePrivy hooks all return information about a user’s wall…" at bounding box center [584, 347] width 500 height 39
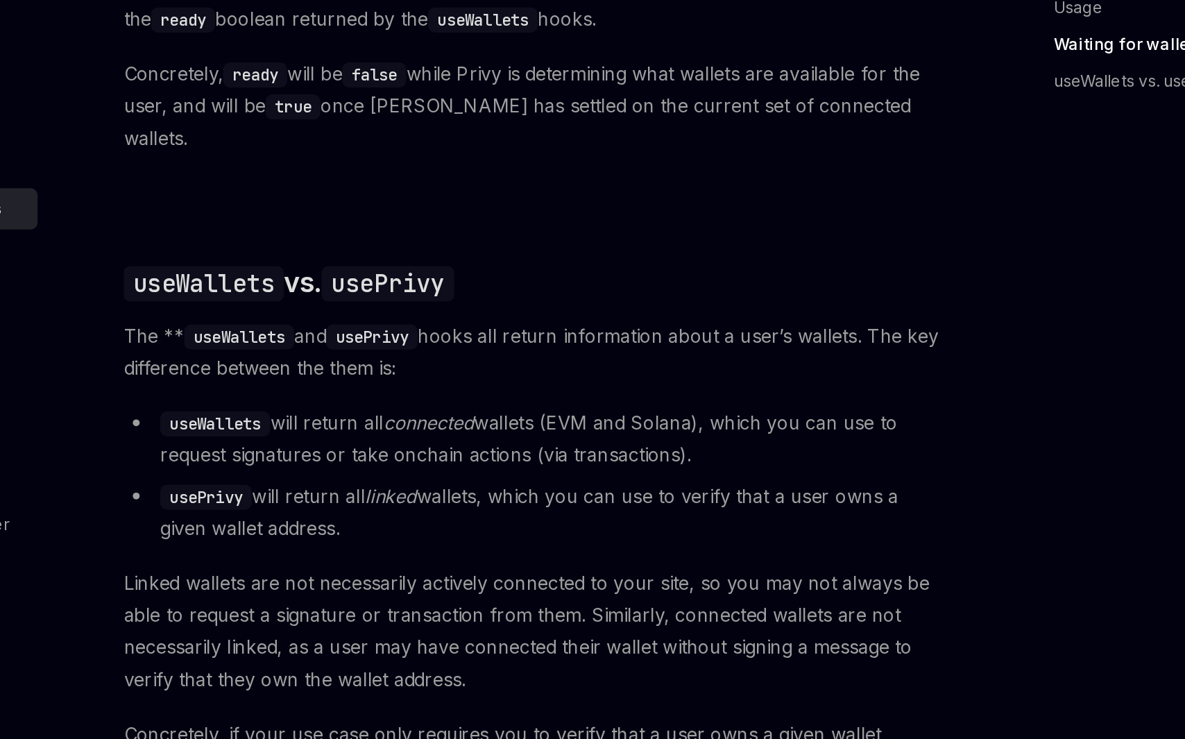
click at [600, 328] on span "The ** useWallets and usePrivy hooks all return information about a user’s wall…" at bounding box center [584, 347] width 500 height 39
drag, startPoint x: 792, startPoint y: 328, endPoint x: 835, endPoint y: 331, distance: 43.2
click at [835, 331] on div "Get a wallet Get user connected wallets OpenAI Open in ChatGPT OpenAI Open in C…" at bounding box center [454, 23] width 766 height 1763
drag, startPoint x: 616, startPoint y: 405, endPoint x: 429, endPoint y: 405, distance: 186.7
click at [429, 405] on li "useWallets will return all connected wallets (EVM and Solana), which you can us…" at bounding box center [584, 400] width 500 height 39
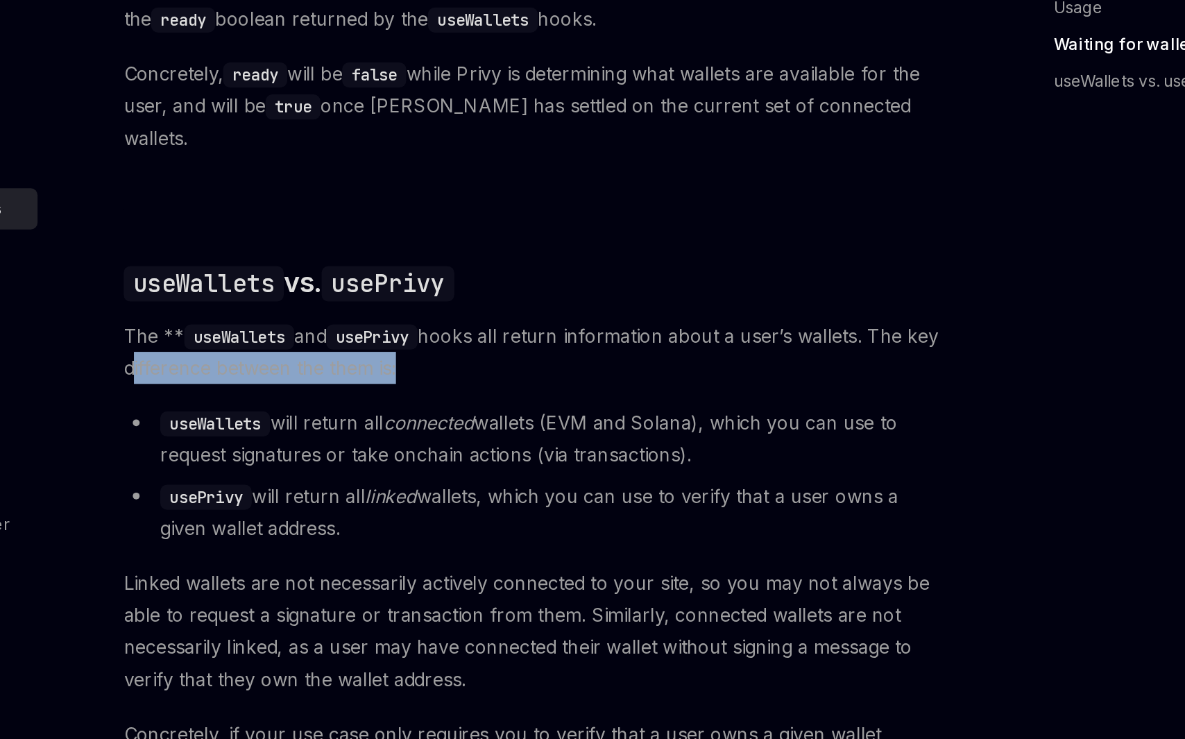
drag, startPoint x: 335, startPoint y: 342, endPoint x: 512, endPoint y: 353, distance: 177.3
click at [512, 353] on div "Ethereum Solana To access connected wallets with the React SDK, use the wallets…" at bounding box center [584, 131] width 500 height 1100
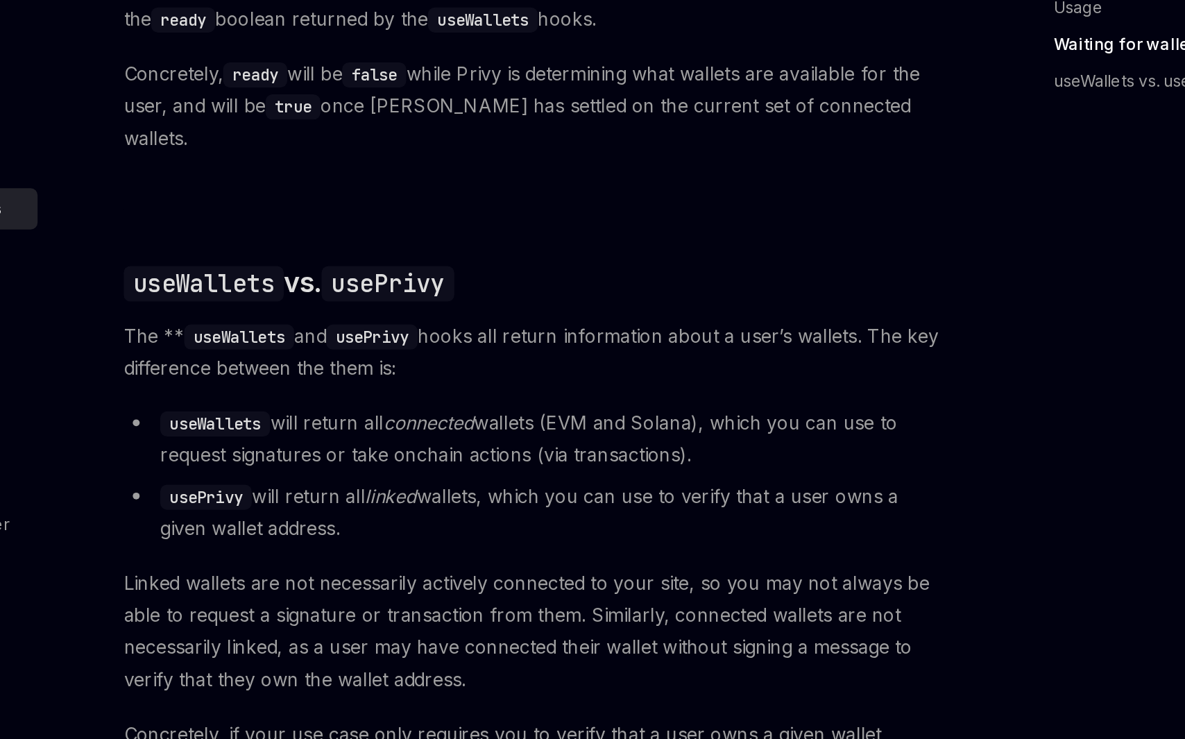
click at [421, 385] on li "useWallets will return all connected wallets (EVM and Solana), which you can us…" at bounding box center [584, 400] width 500 height 39
drag, startPoint x: 385, startPoint y: 380, endPoint x: 438, endPoint y: 380, distance: 53.4
click at [438, 381] on li "useWallets will return all connected wallets (EVM and Solana), which you can us…" at bounding box center [584, 400] width 500 height 39
click at [434, 381] on li "useWallets will return all connected wallets (EVM and Solana), which you can us…" at bounding box center [584, 400] width 500 height 39
drag, startPoint x: 429, startPoint y: 377, endPoint x: 520, endPoint y: 379, distance: 90.9
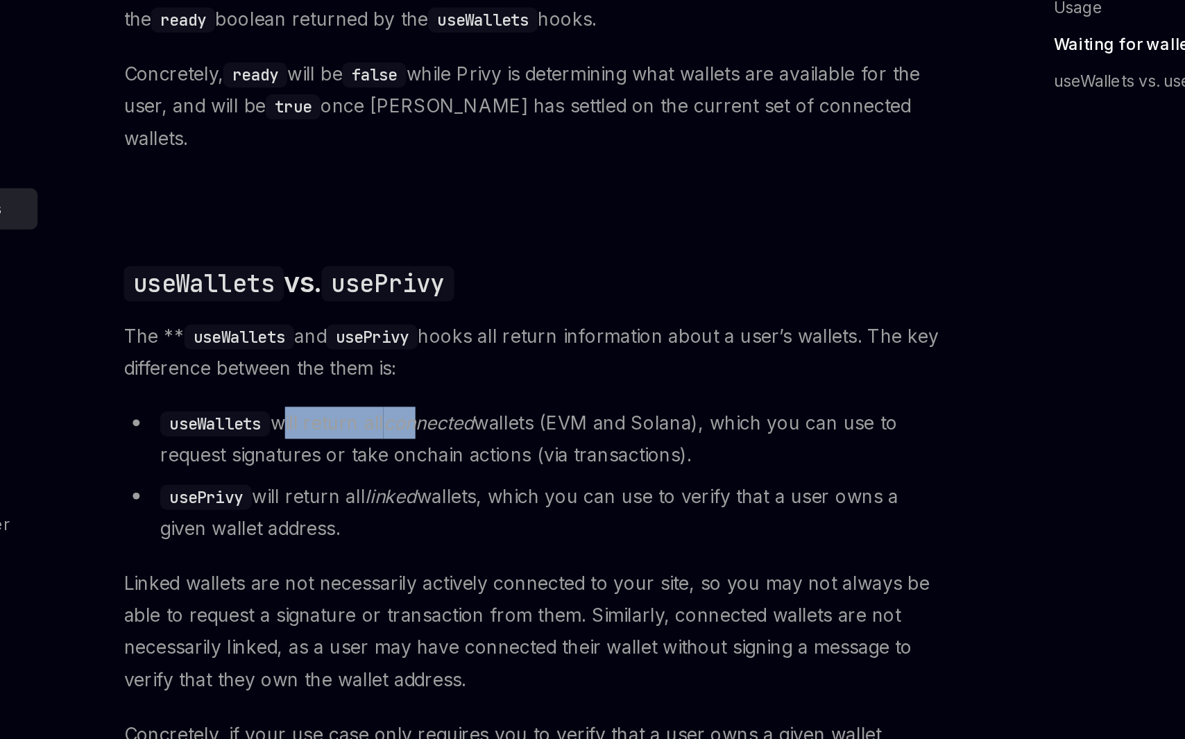
click at [520, 381] on li "useWallets will return all connected wallets (EVM and Solana), which you can us…" at bounding box center [584, 400] width 500 height 39
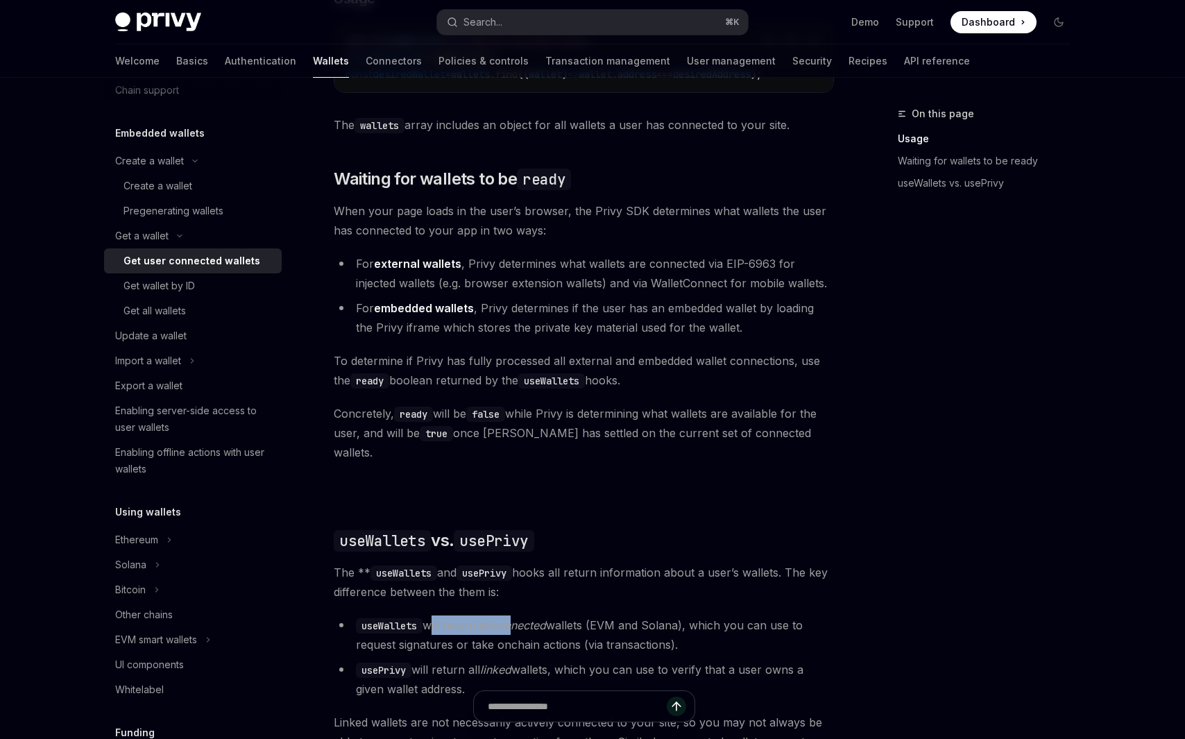
scroll to position [734, 0]
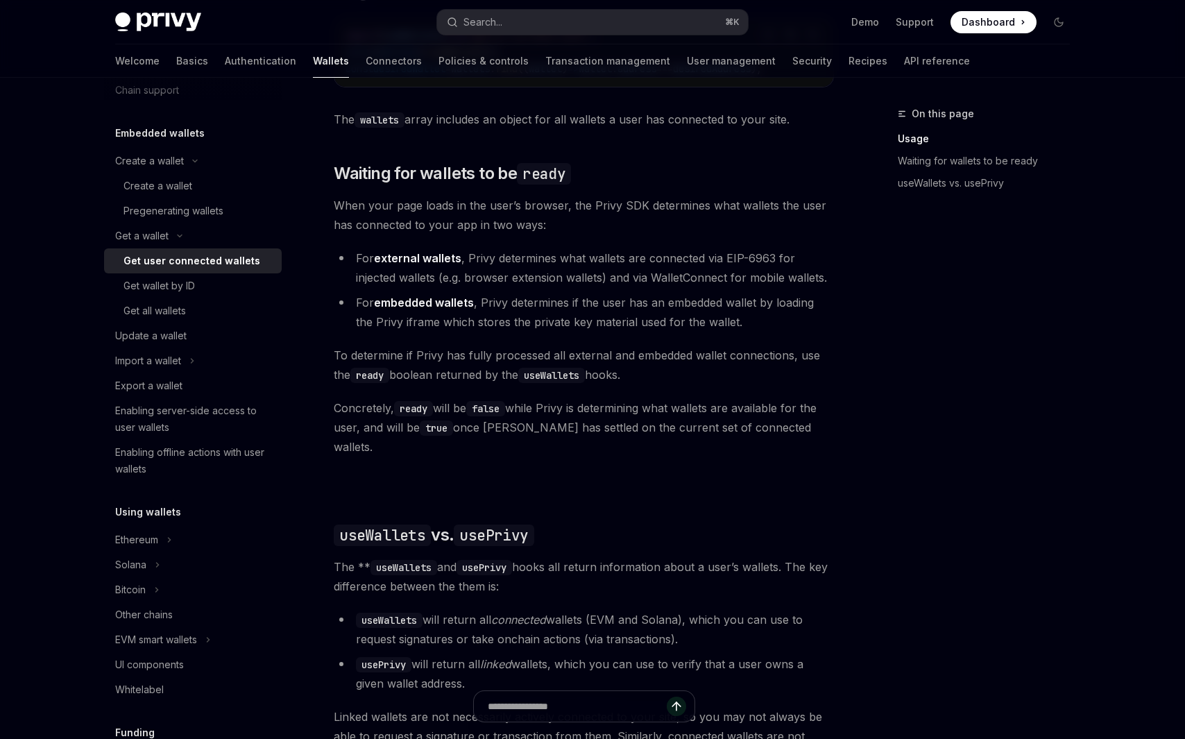
click at [386, 657] on code "usePrivy" at bounding box center [384, 664] width 56 height 15
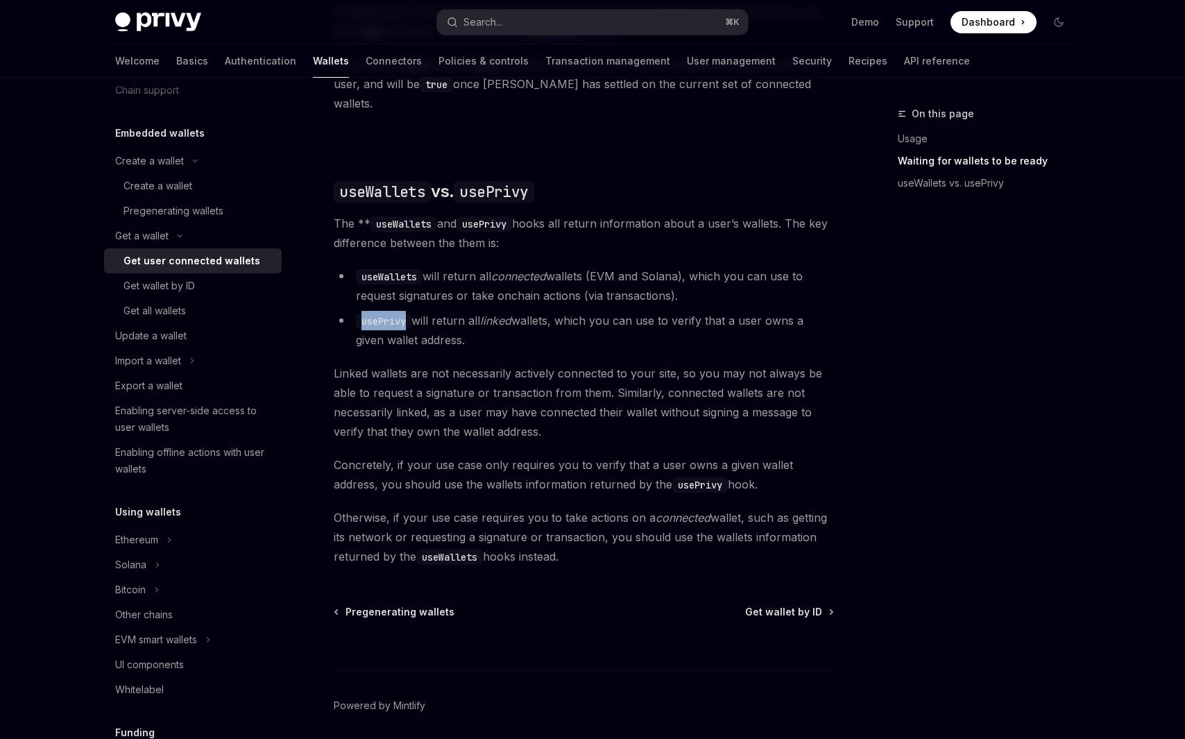
scroll to position [1115, 0]
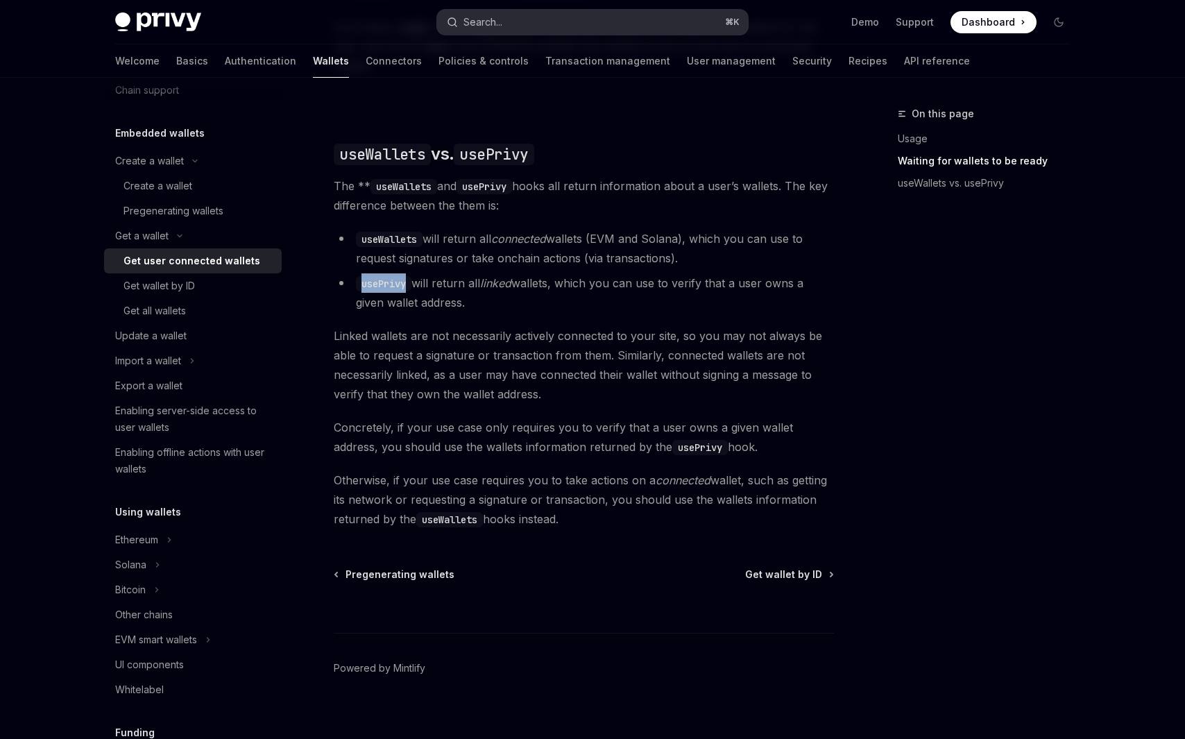
click at [655, 22] on button "Search... ⌘ K" at bounding box center [592, 22] width 311 height 25
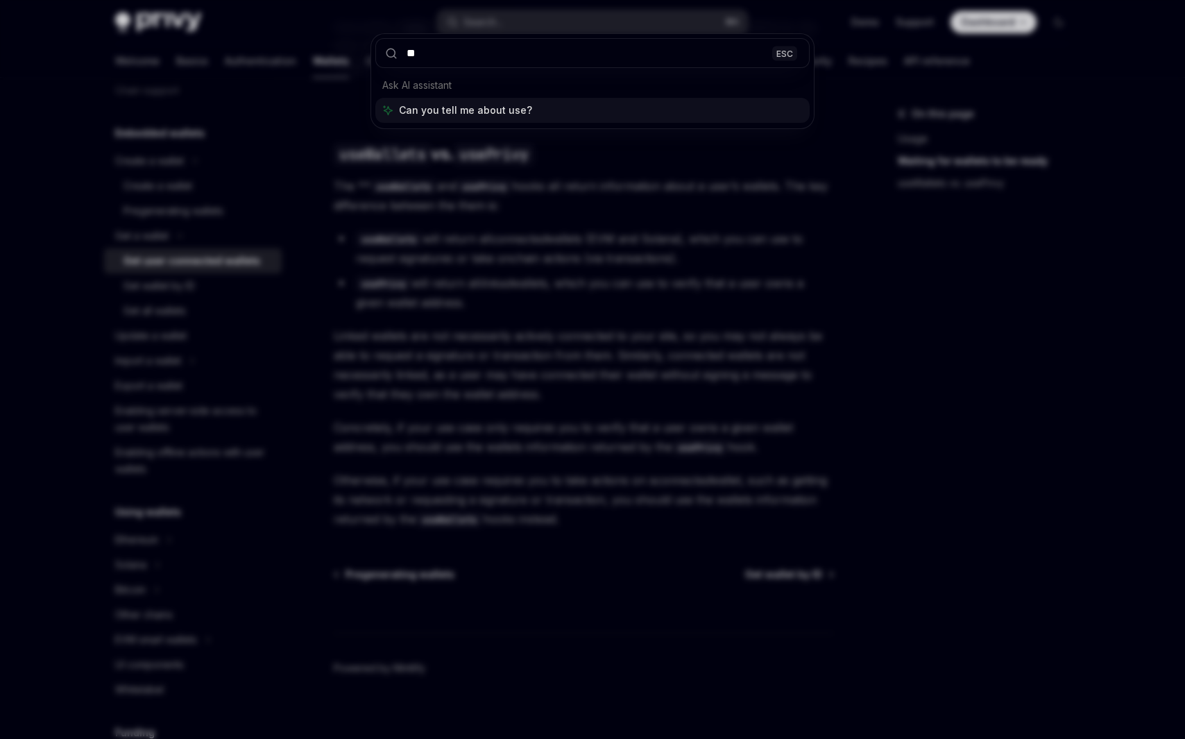
type input "*"
type input "********"
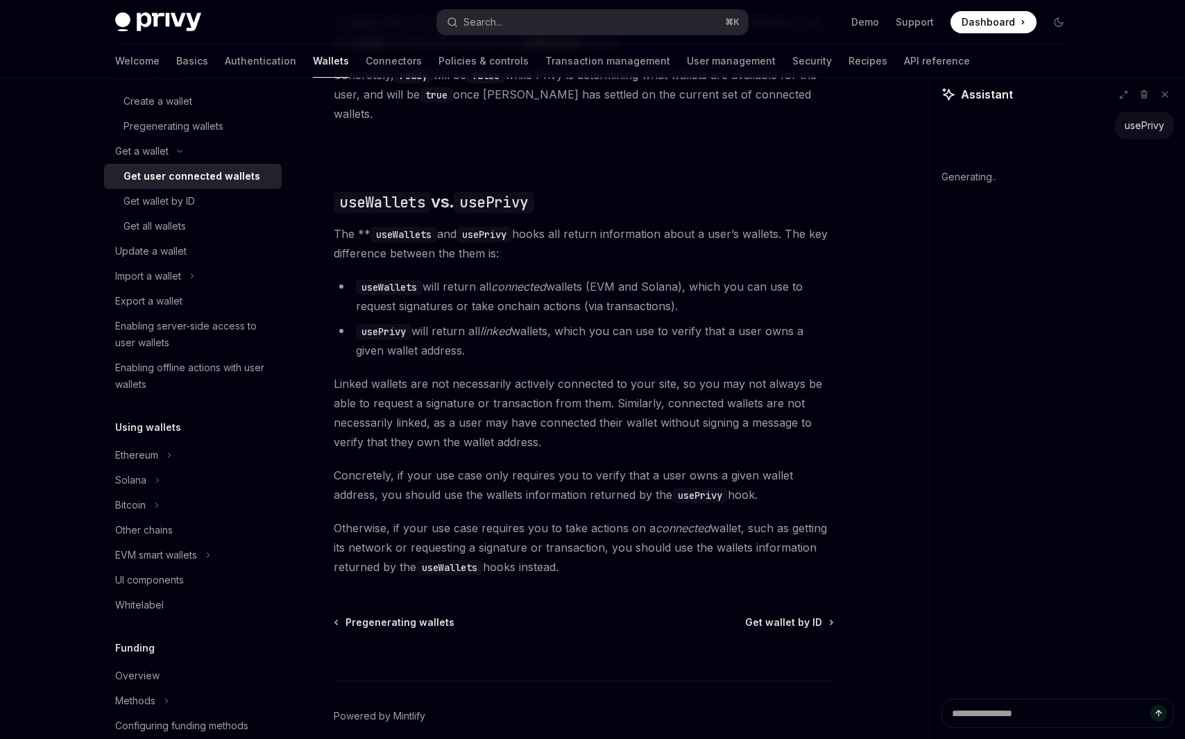
scroll to position [1066, 0]
click at [376, 326] on code "usePrivy" at bounding box center [384, 333] width 56 height 15
click at [673, 489] on code "usePrivy" at bounding box center [701, 496] width 56 height 15
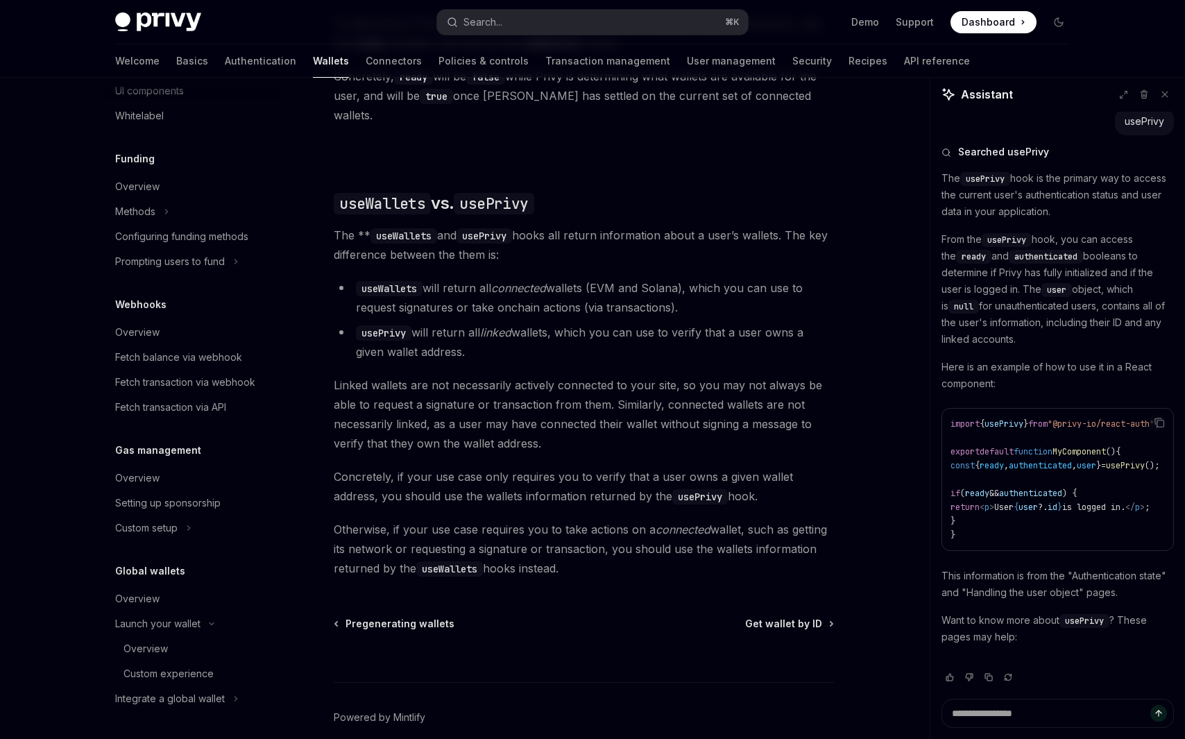
scroll to position [15, 0]
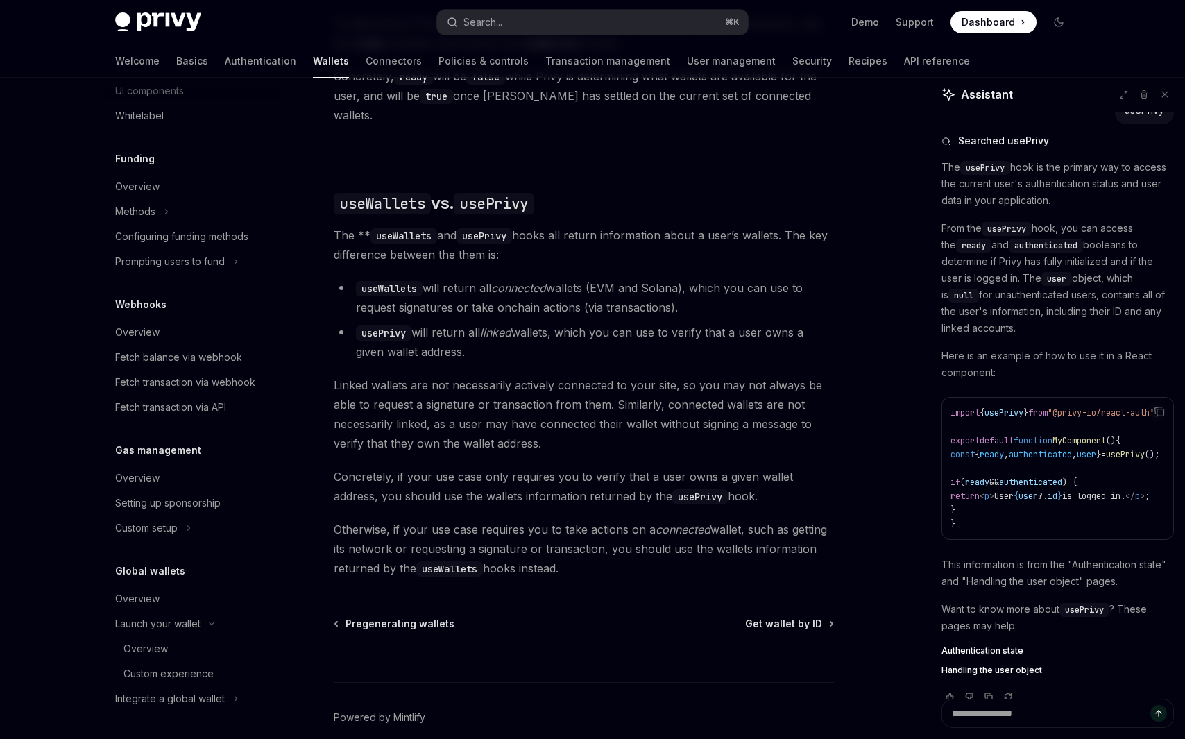
type textarea "*"
